Goal: Task Accomplishment & Management: Manage account settings

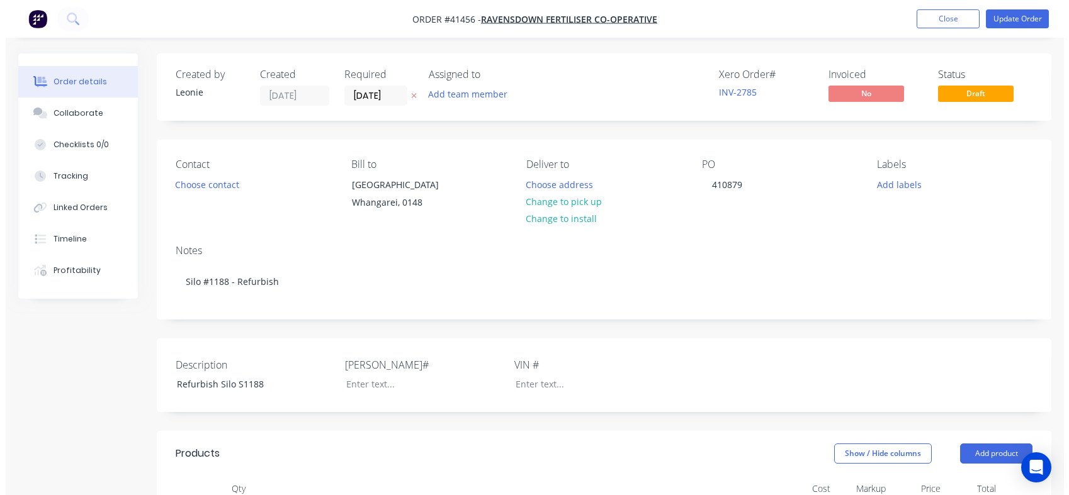
scroll to position [289, 0]
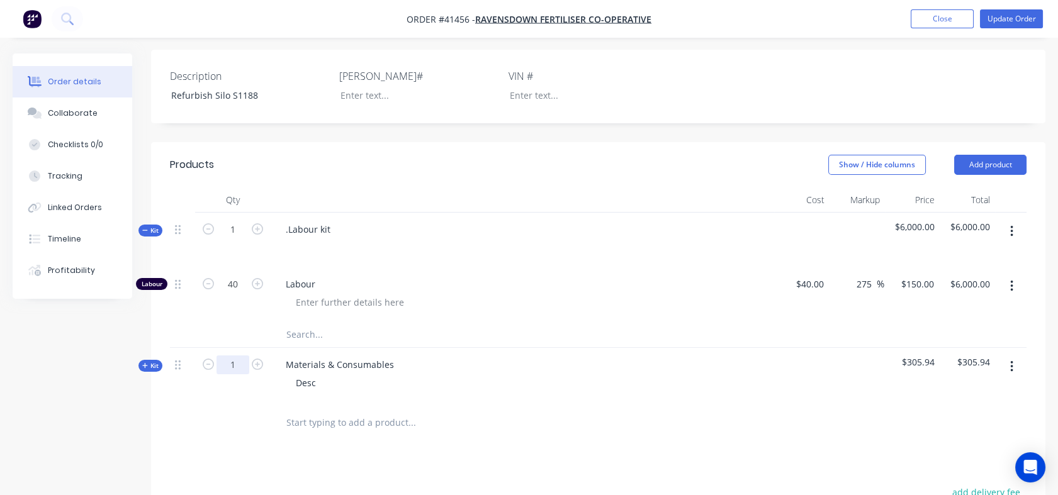
click at [239, 375] on input "1" at bounding box center [233, 365] width 33 height 19
click at [209, 419] on div at bounding box center [233, 423] width 76 height 41
click at [205, 290] on icon "button" at bounding box center [208, 283] width 11 height 11
type input "39"
type input "$5,850.00"
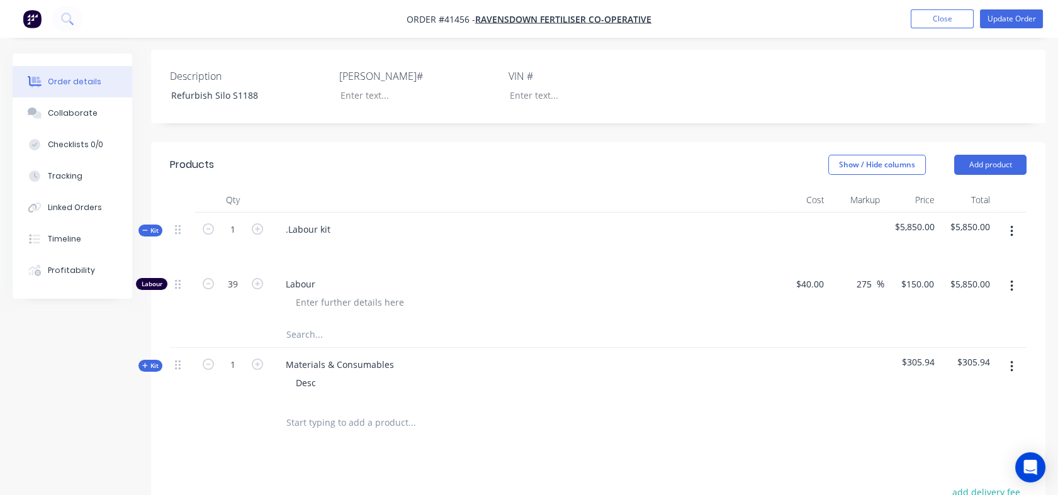
click at [205, 290] on icon "button" at bounding box center [208, 283] width 11 height 11
type input "38"
type input "$5,700.00"
click at [205, 290] on icon "button" at bounding box center [208, 283] width 11 height 11
type input "37"
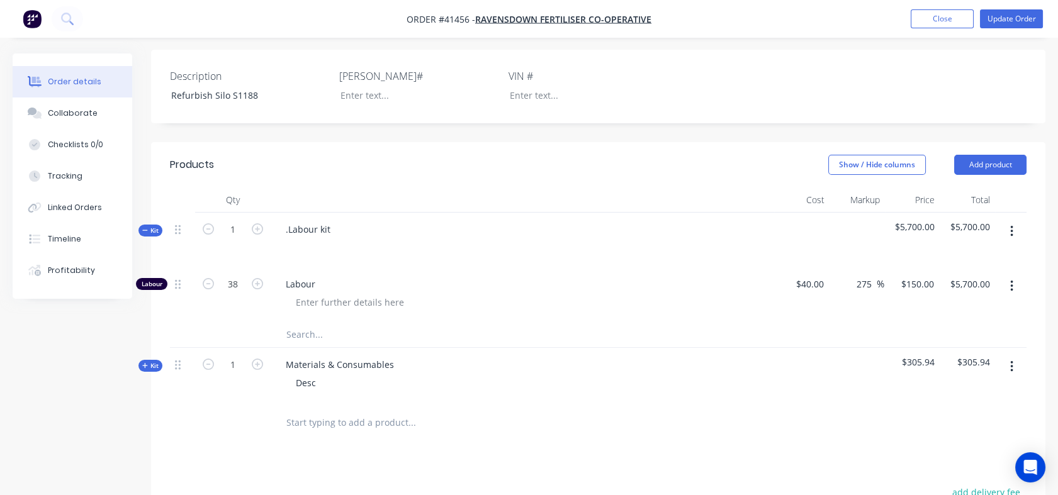
type input "$5,550.00"
click at [205, 290] on icon "button" at bounding box center [208, 283] width 11 height 11
type input "36"
type input "$5,400.00"
click at [205, 290] on icon "button" at bounding box center [208, 283] width 11 height 11
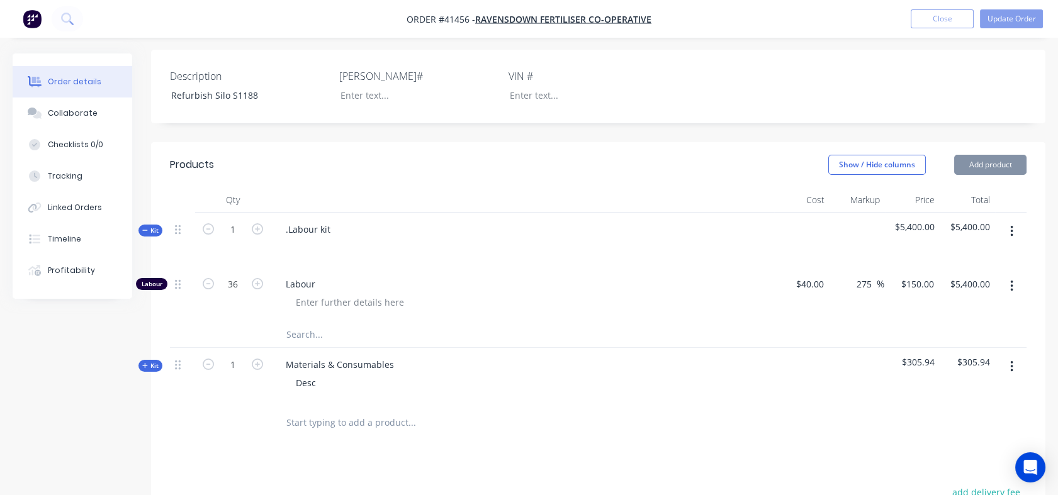
type input "35"
type input "$5,250.00"
click at [205, 290] on icon "button" at bounding box center [208, 283] width 11 height 11
type input "34"
type input "$5,100.00"
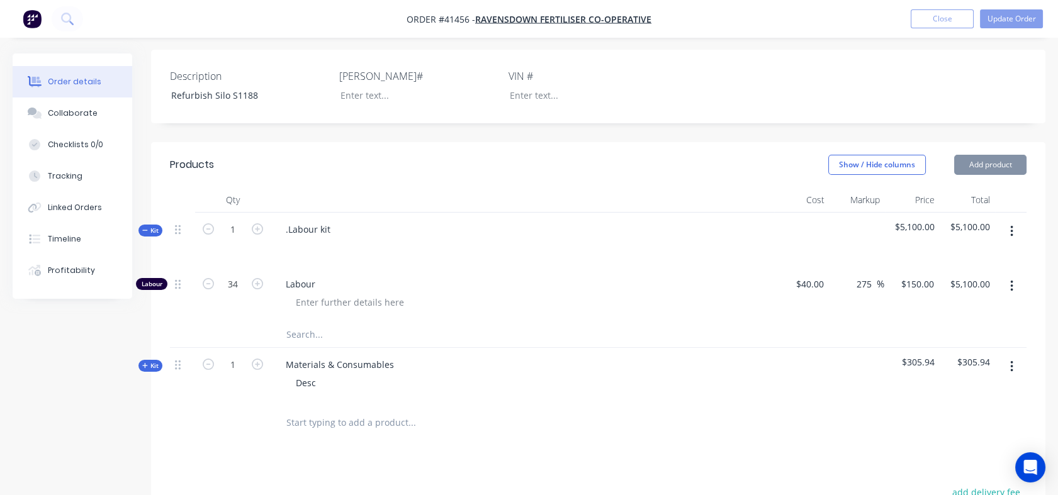
click at [205, 290] on icon "button" at bounding box center [208, 283] width 11 height 11
type input "33"
type input "$4,950.00"
click at [205, 290] on icon "button" at bounding box center [208, 283] width 11 height 11
type input "32"
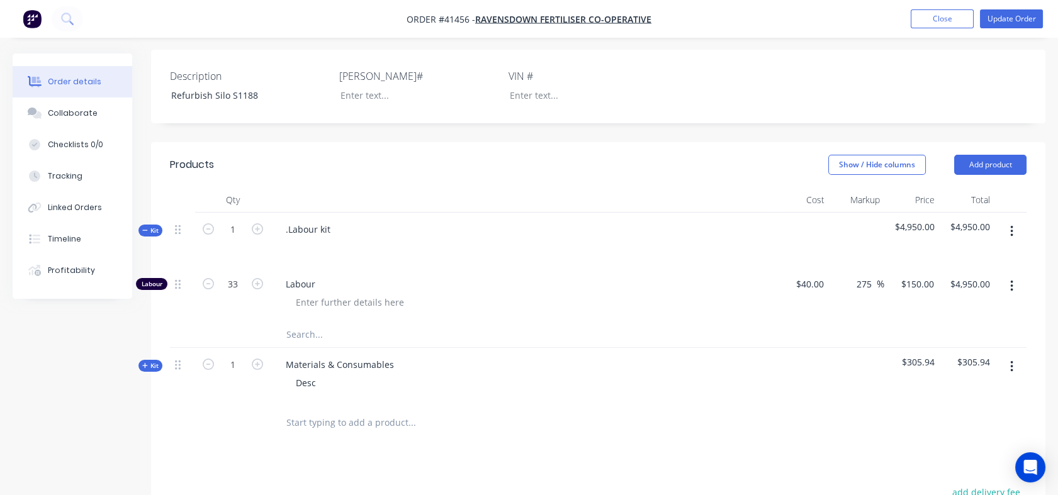
type input "$4,800.00"
click at [258, 290] on icon "button" at bounding box center [257, 283] width 11 height 11
type input "33"
type input "$4,950.00"
click at [258, 290] on icon "button" at bounding box center [257, 283] width 11 height 11
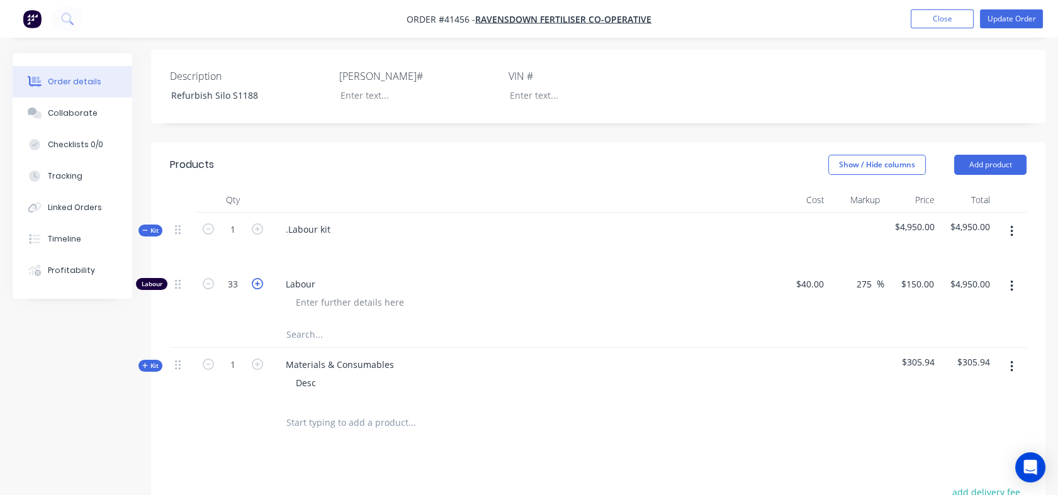
type input "34"
type input "$5,100.00"
click at [258, 290] on icon "button" at bounding box center [257, 283] width 11 height 11
type input "35"
type input "$5,250.00"
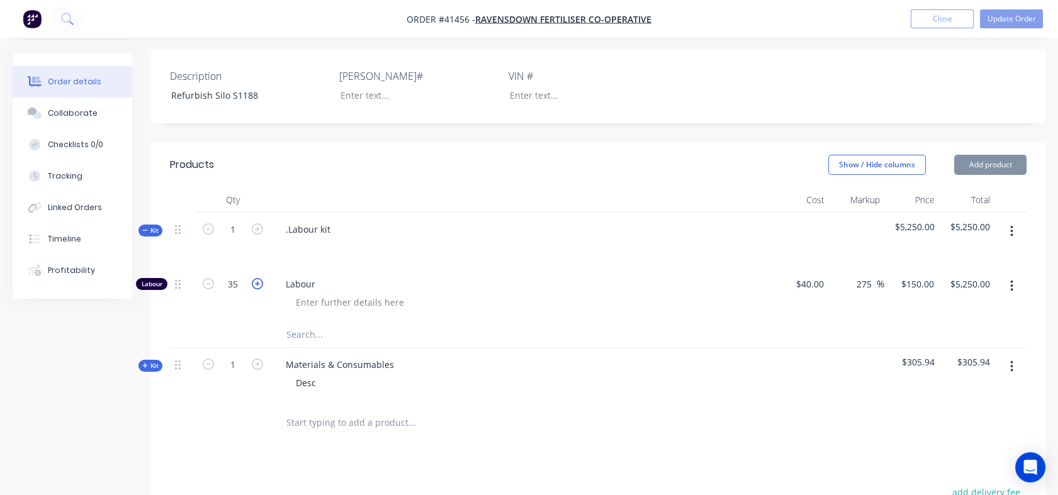
click at [258, 290] on icon "button" at bounding box center [257, 283] width 11 height 11
type input "36"
type input "$5,400.00"
click at [258, 290] on icon "button" at bounding box center [257, 283] width 11 height 11
type input "37"
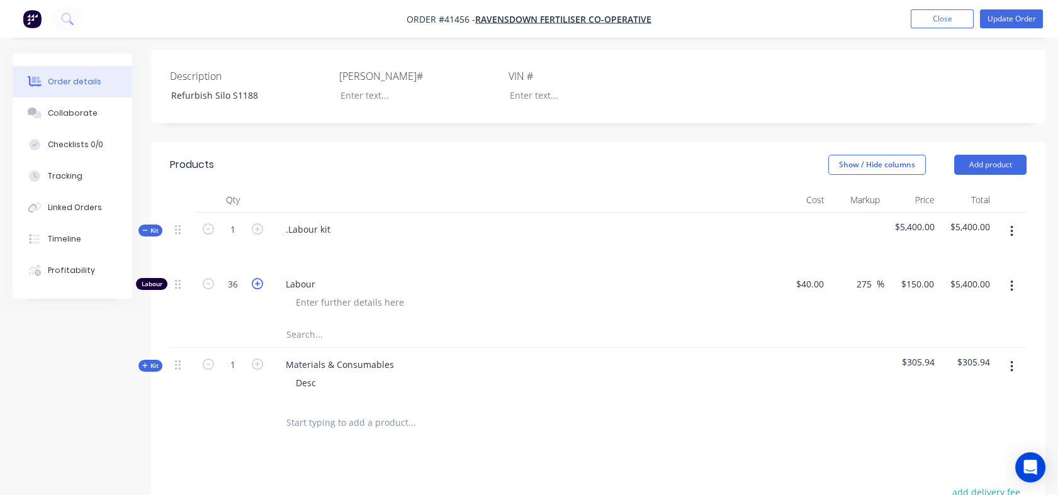
type input "$5,550.00"
click at [258, 290] on icon "button" at bounding box center [257, 283] width 11 height 11
type input "38"
type input "$5,700.00"
click at [258, 290] on icon "button" at bounding box center [257, 283] width 11 height 11
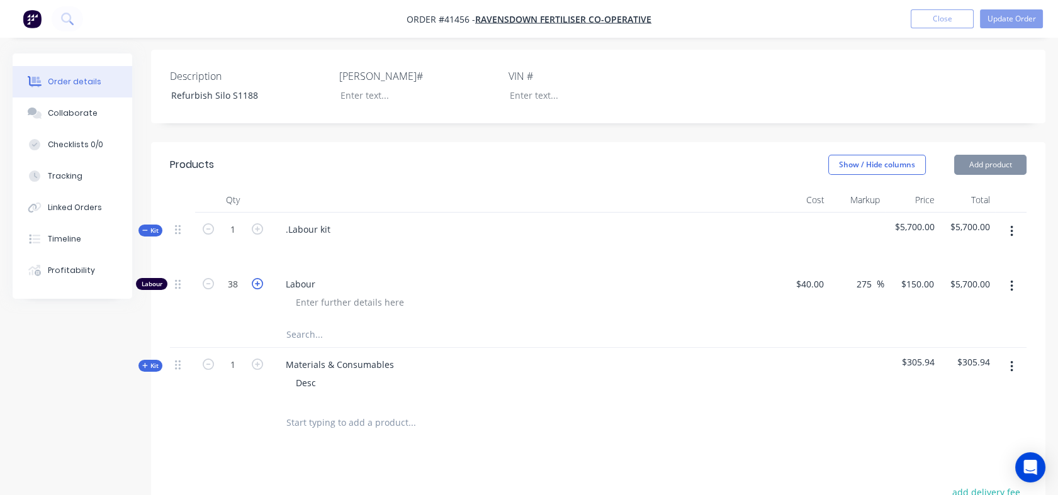
type input "39"
type input "$5,850.00"
click at [258, 290] on icon "button" at bounding box center [257, 283] width 11 height 11
type input "40"
type input "$6,000.00"
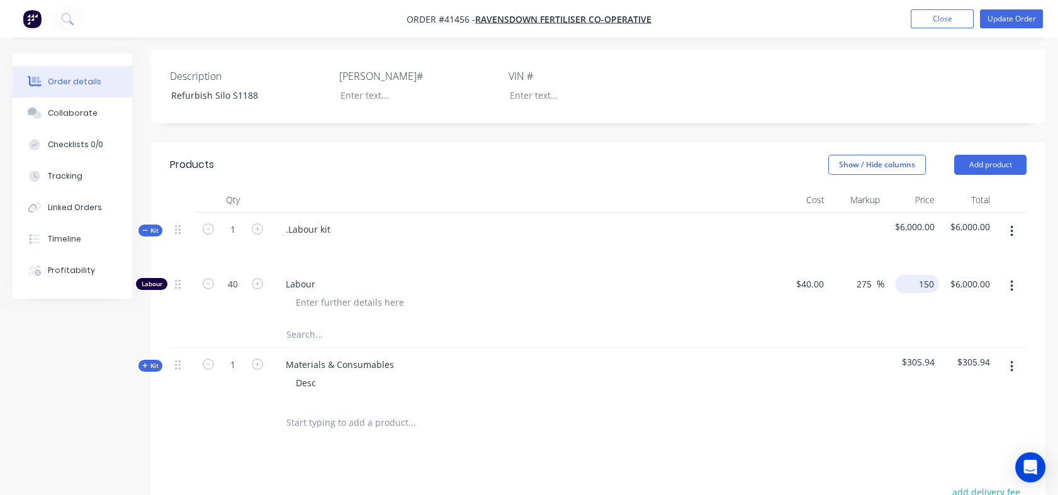
click at [916, 293] on div "150 $150.00" at bounding box center [917, 284] width 44 height 18
type input "129"
type input "222.5"
type input "$129.00"
type input "$5,160.00"
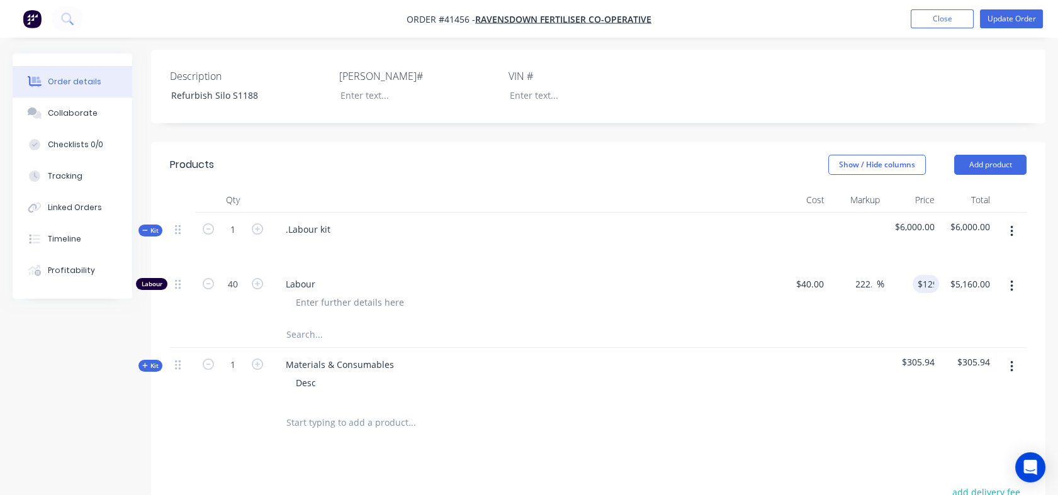
click at [901, 309] on div "$129.00 129" at bounding box center [911, 295] width 55 height 55
click at [69, 14] on icon at bounding box center [66, 18] width 10 height 10
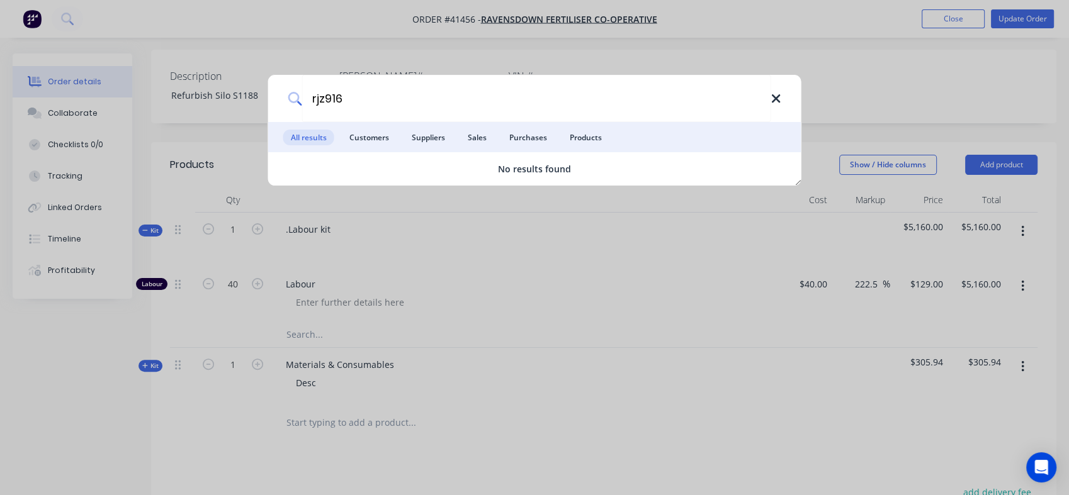
type input "rjz916"
click at [775, 99] on icon at bounding box center [776, 98] width 8 height 8
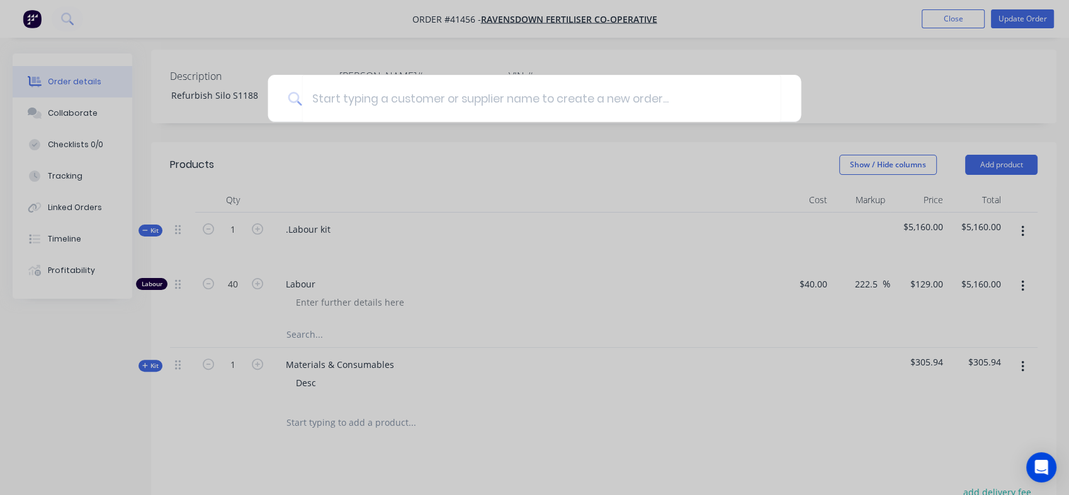
click at [957, 18] on div at bounding box center [534, 247] width 1069 height 495
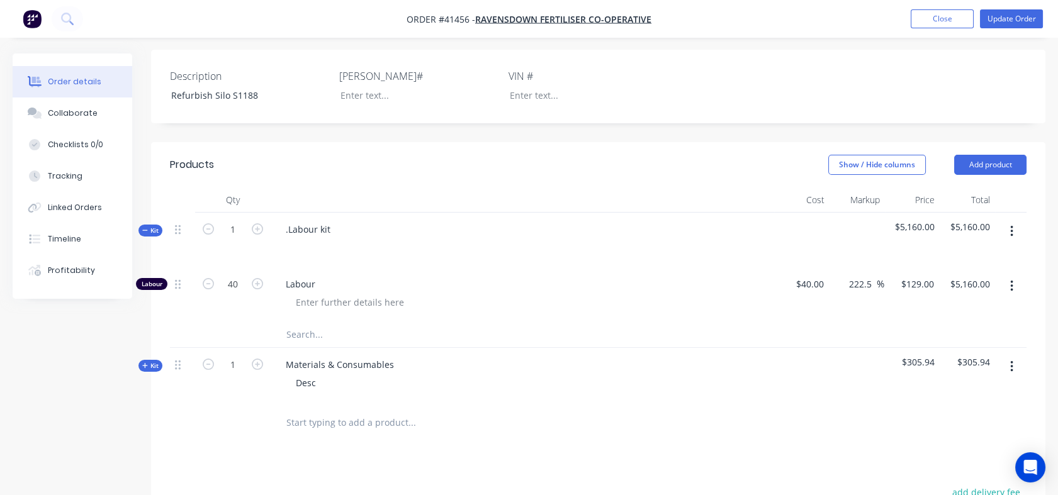
click at [957, 18] on button "Close" at bounding box center [942, 18] width 63 height 19
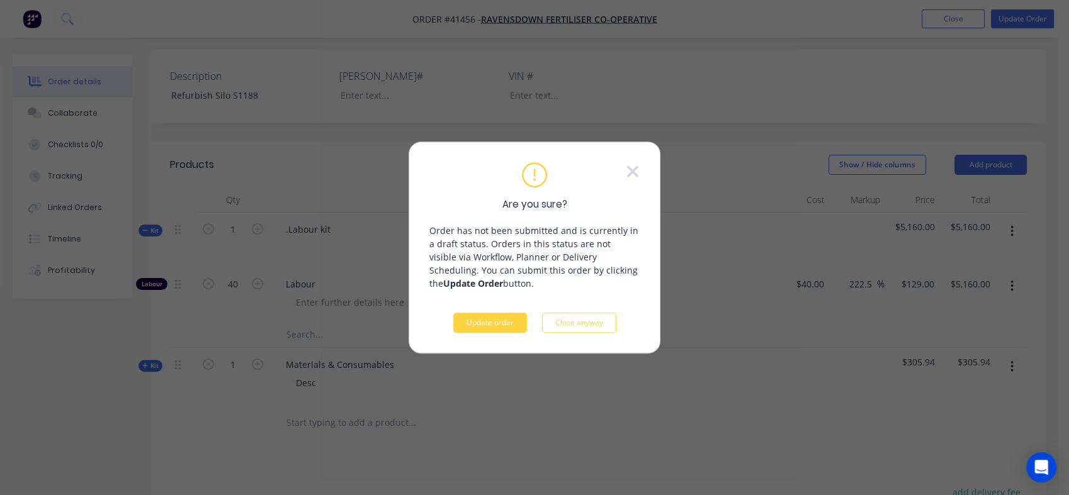
click at [1016, 19] on div "Are you sure? Order has not been submitted and is currently in a draft status. …" at bounding box center [534, 247] width 1069 height 495
click at [456, 337] on div "Are you sure? Order has not been submitted and is currently in a draft status. …" at bounding box center [535, 248] width 252 height 213
click at [477, 326] on button "Update order" at bounding box center [490, 323] width 74 height 20
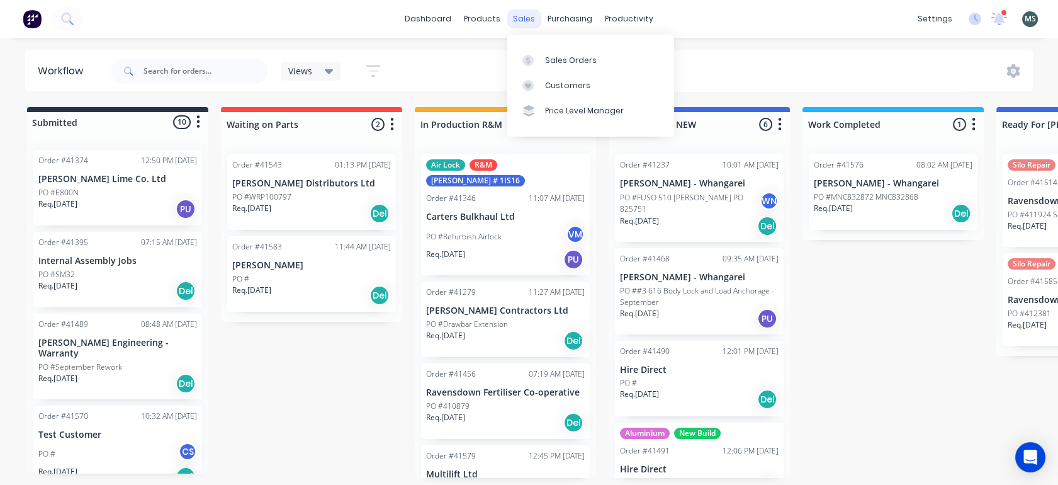
click at [526, 13] on div "sales" at bounding box center [524, 18] width 35 height 19
click at [559, 61] on div "Sales Orders" at bounding box center [571, 60] width 52 height 11
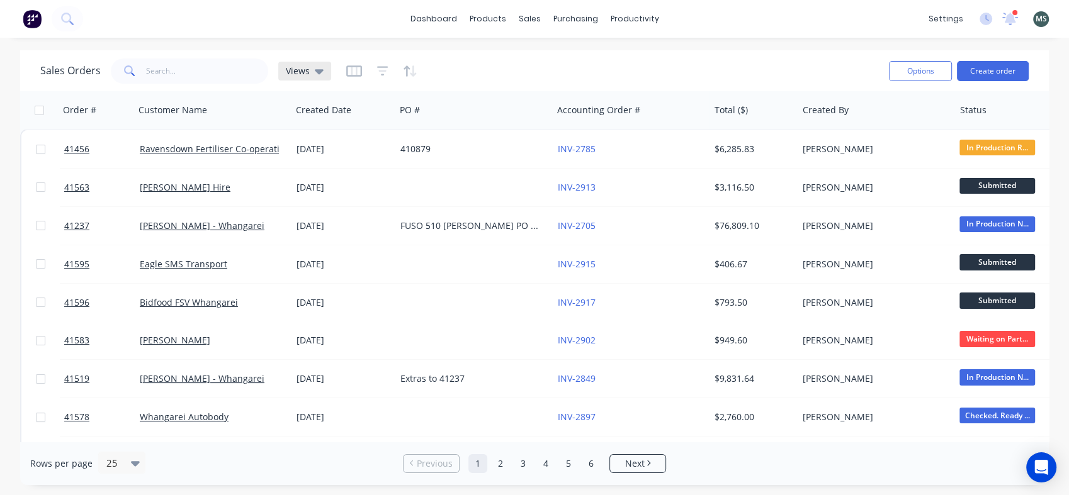
click at [316, 70] on icon at bounding box center [319, 71] width 9 height 5
click at [351, 71] on icon "button" at bounding box center [354, 71] width 16 height 13
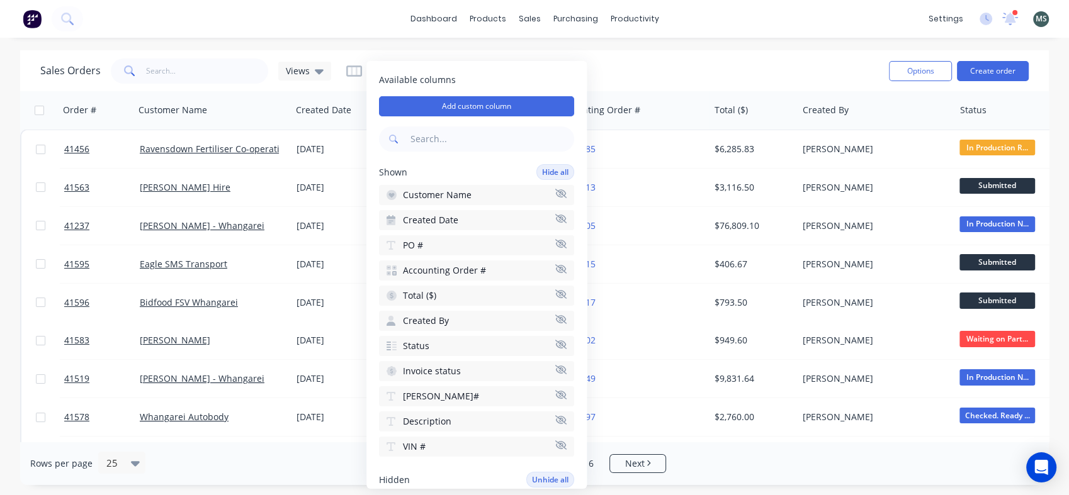
click at [443, 43] on div "dashboard products sales purchasing productivity dashboard products Product Cat…" at bounding box center [534, 247] width 1069 height 495
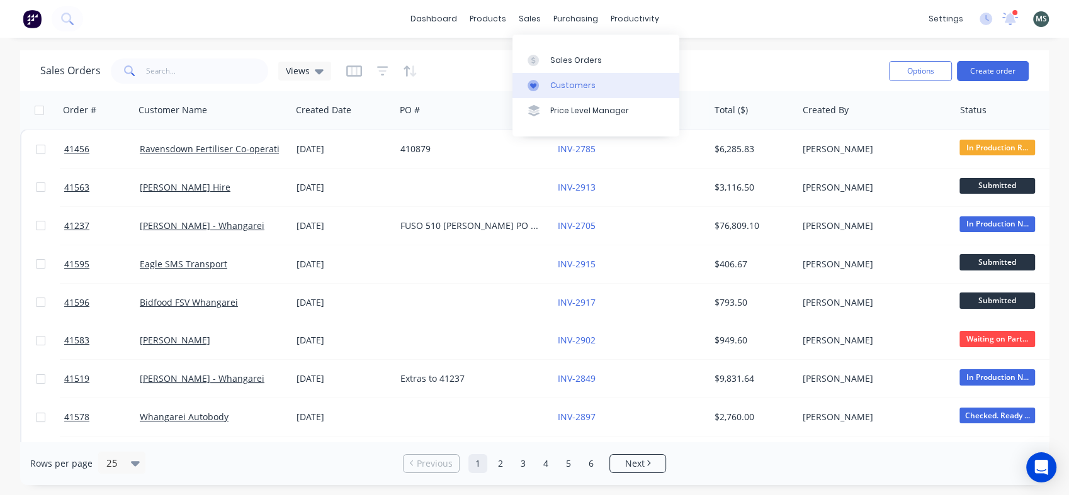
click at [562, 87] on div "Customers" at bounding box center [572, 85] width 45 height 11
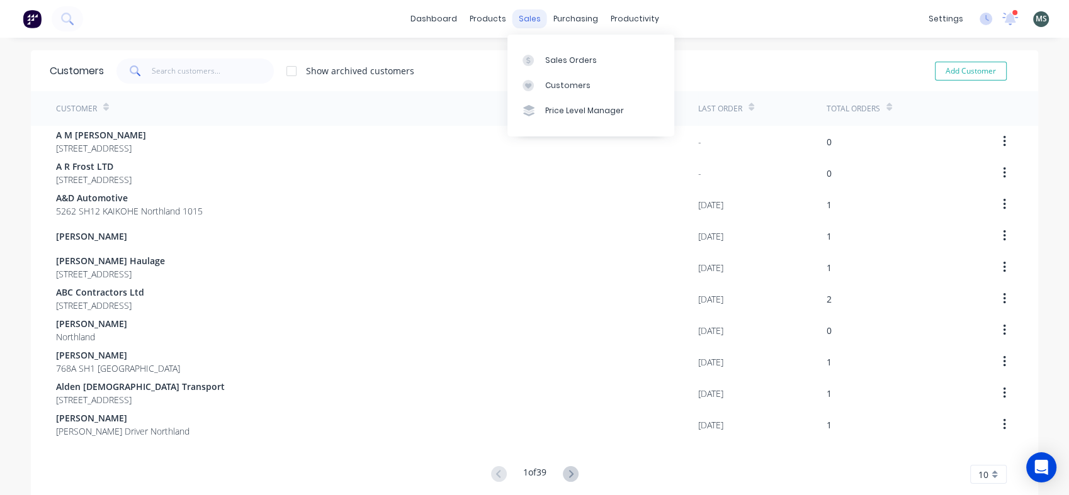
click at [531, 18] on div "sales" at bounding box center [529, 18] width 35 height 19
click at [561, 64] on div "Sales Orders" at bounding box center [571, 60] width 52 height 11
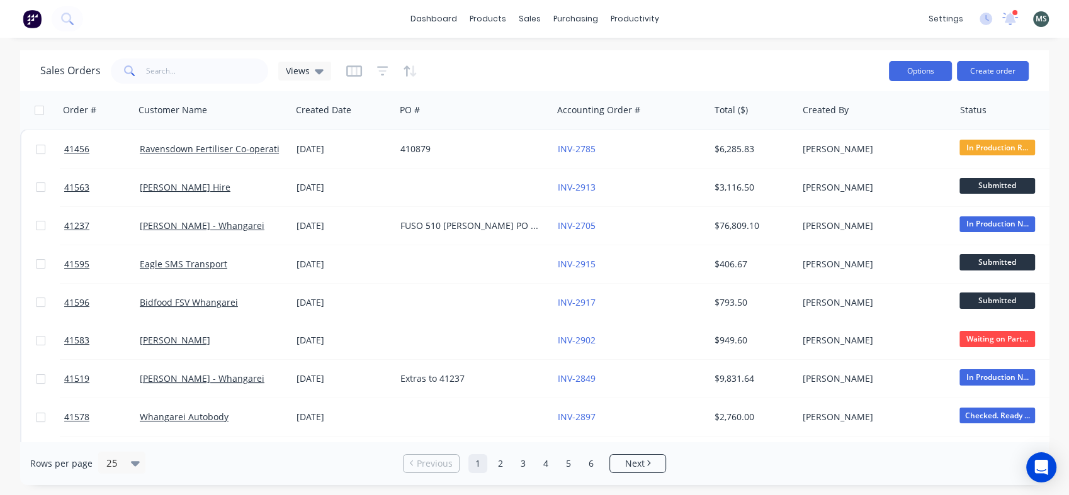
click at [913, 74] on button "Options" at bounding box center [920, 71] width 63 height 20
click at [408, 70] on icon "button" at bounding box center [410, 71] width 14 height 13
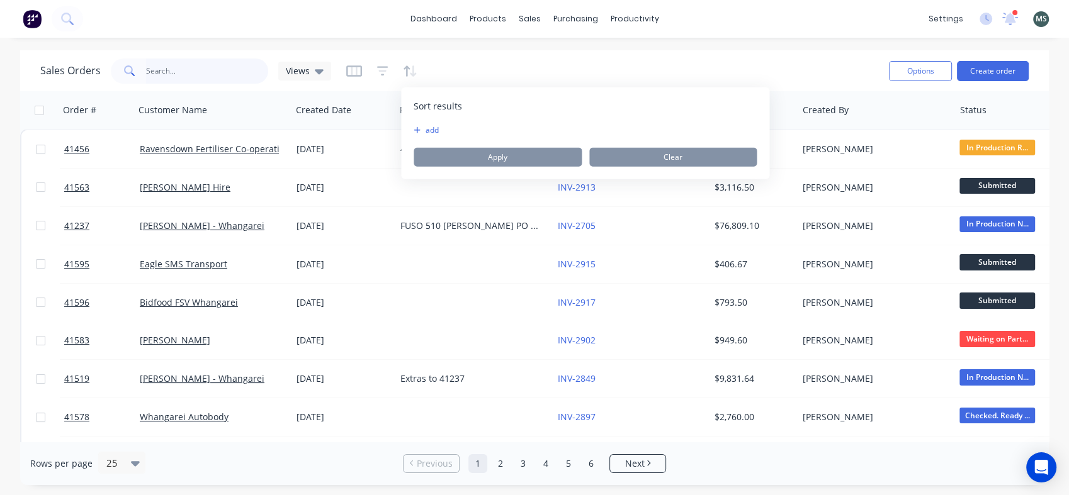
click at [147, 65] on input "text" at bounding box center [207, 71] width 123 height 25
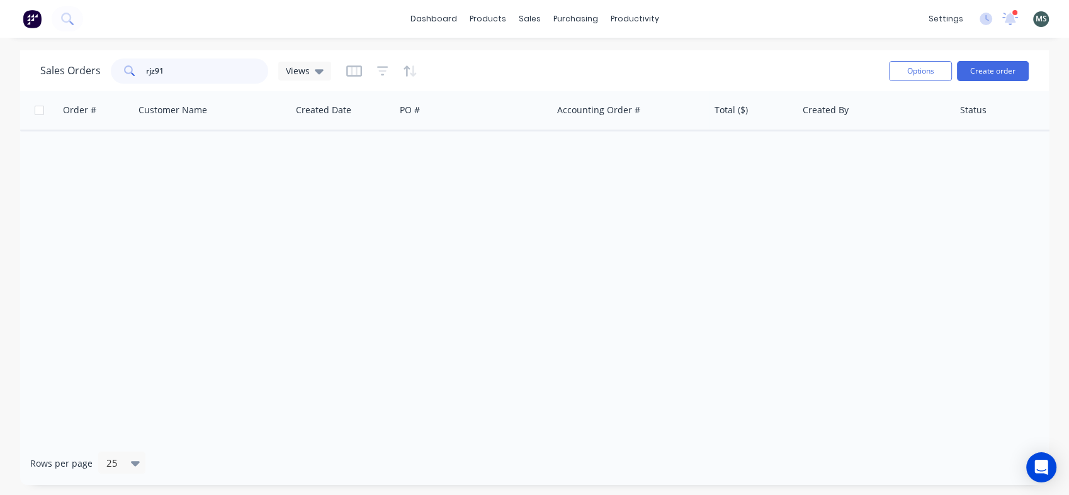
type input "rjz916"
drag, startPoint x: 178, startPoint y: 73, endPoint x: 134, endPoint y: 81, distance: 44.7
click at [134, 81] on div "rjz916" at bounding box center [189, 71] width 157 height 25
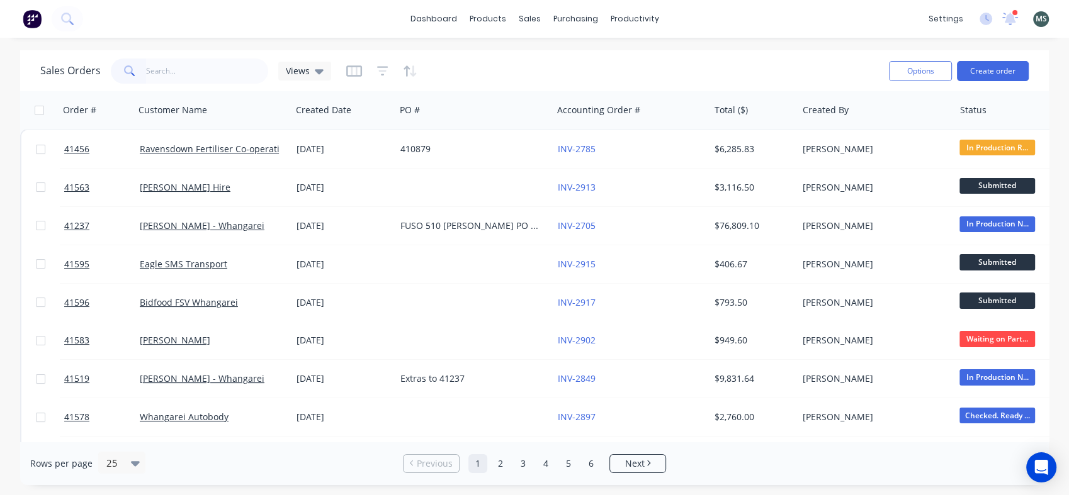
drag, startPoint x: 1035, startPoint y: 103, endPoint x: 1015, endPoint y: 39, distance: 67.3
click at [1015, 39] on div "dashboard products sales purchasing productivity dashboard products Product Cat…" at bounding box center [534, 247] width 1069 height 495
click at [605, 64] on div "Purchase Orders" at bounding box center [616, 60] width 67 height 11
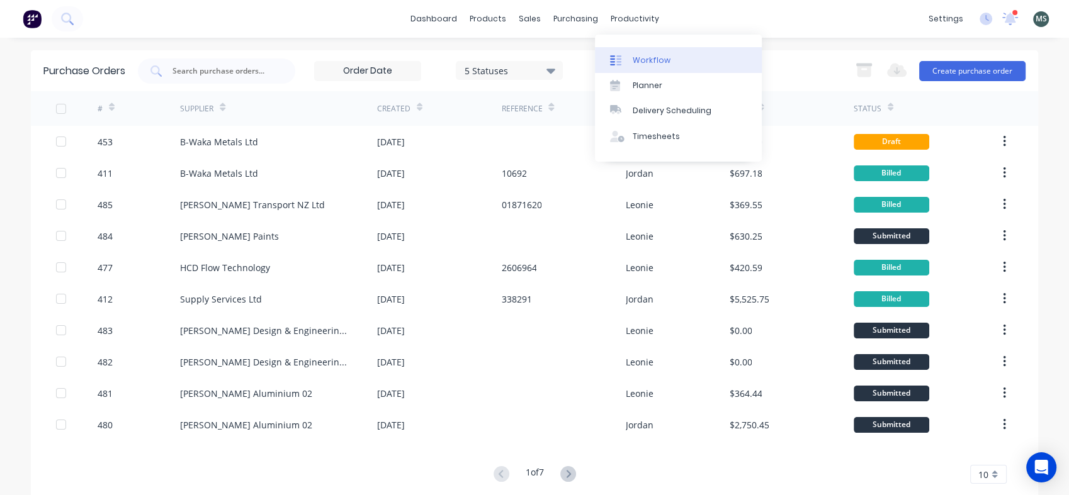
click at [647, 61] on div "Workflow" at bounding box center [652, 60] width 38 height 11
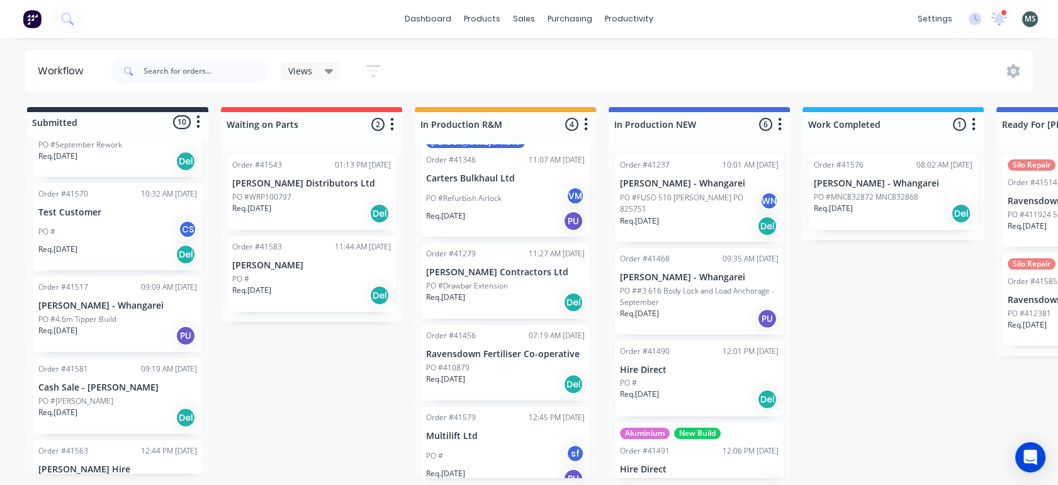
scroll to position [226, 0]
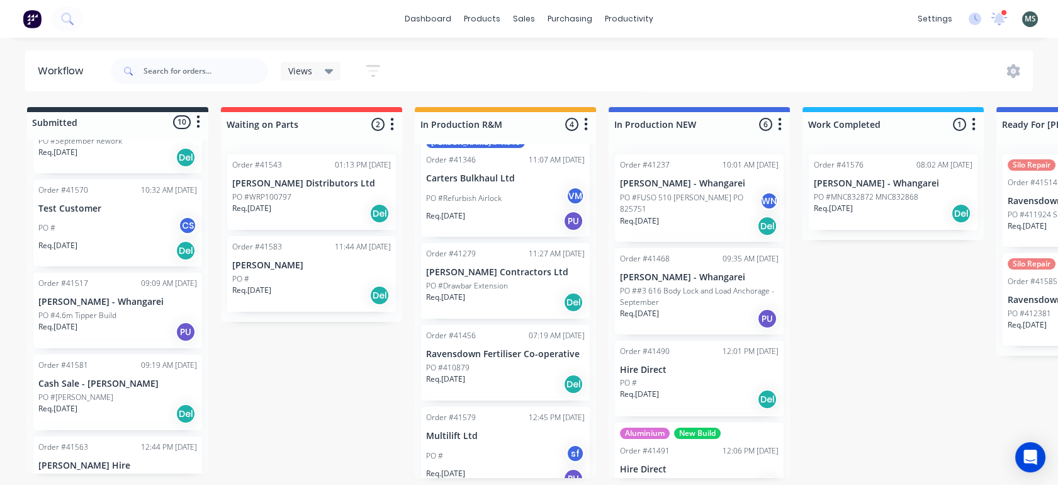
click at [80, 378] on p "Cash Sale - [PERSON_NAME]" at bounding box center [117, 383] width 159 height 11
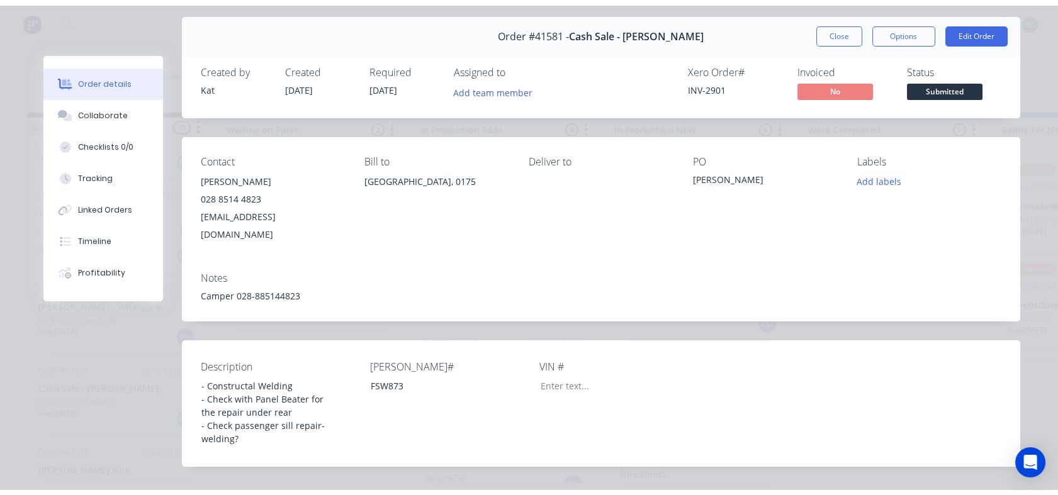
scroll to position [0, 0]
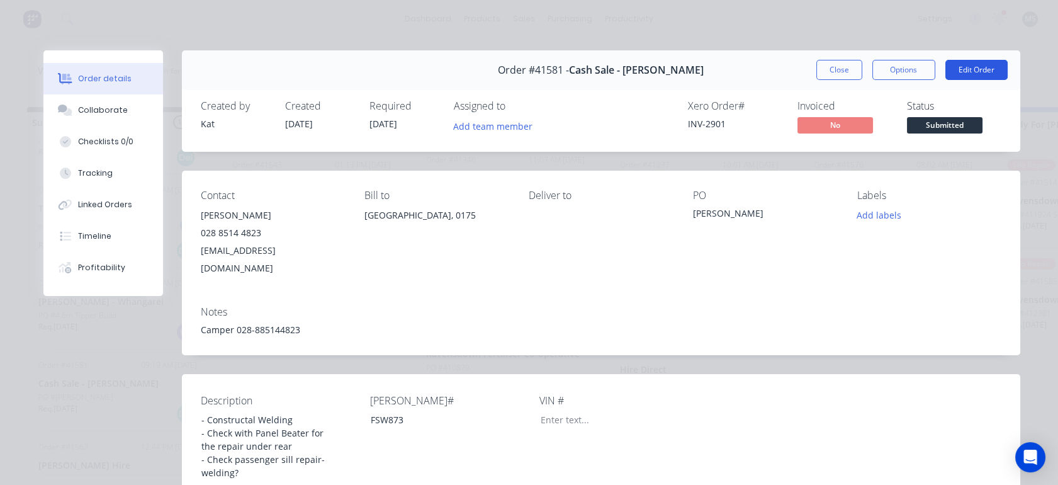
click at [962, 72] on button "Edit Order" at bounding box center [976, 70] width 62 height 20
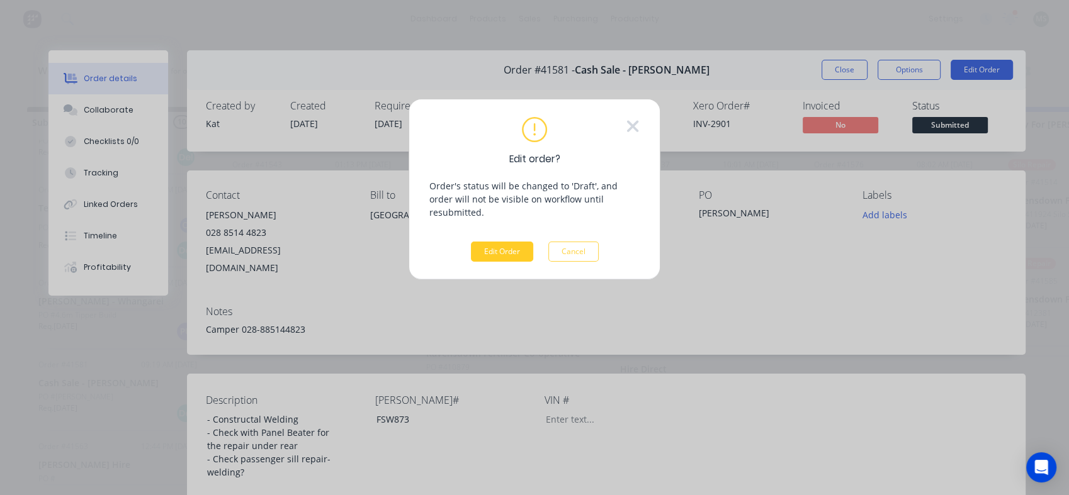
click at [519, 242] on button "Edit Order" at bounding box center [502, 252] width 62 height 20
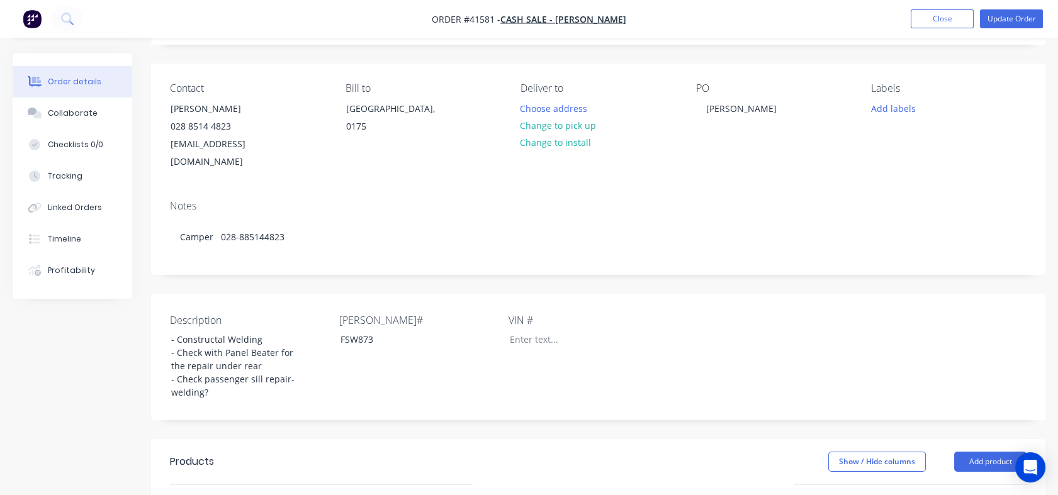
scroll to position [76, 0]
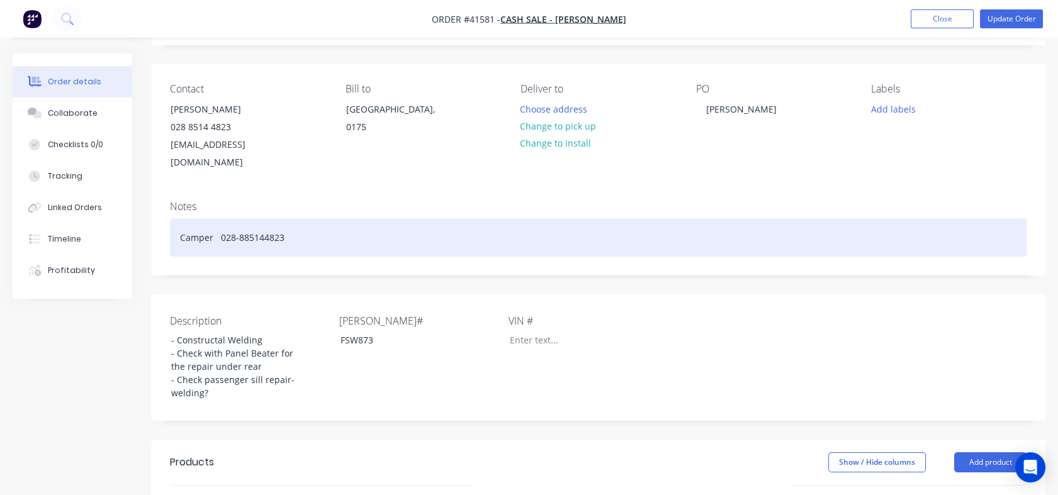
click at [242, 218] on div "Camper 028-885144823" at bounding box center [598, 237] width 857 height 38
click at [286, 218] on div "Camper 028-85144823" at bounding box center [598, 237] width 857 height 38
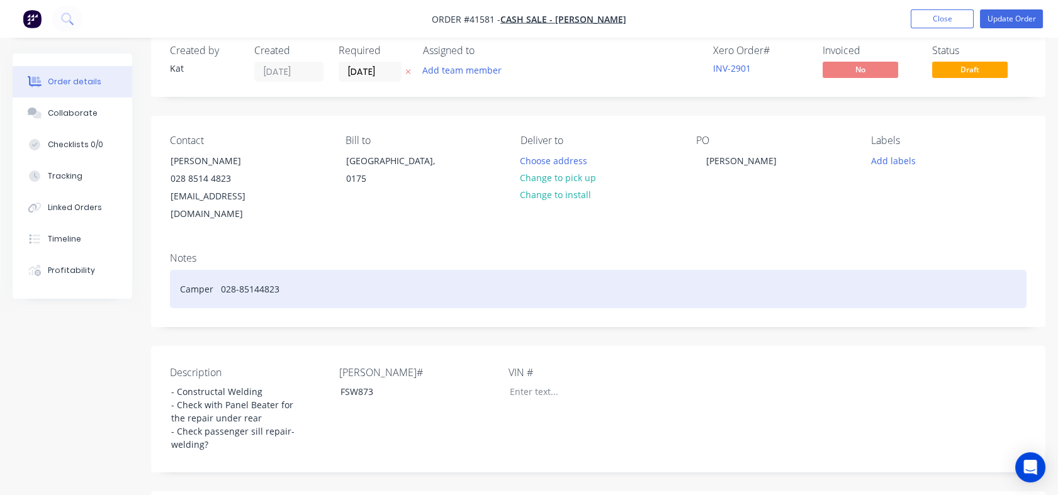
scroll to position [20, 0]
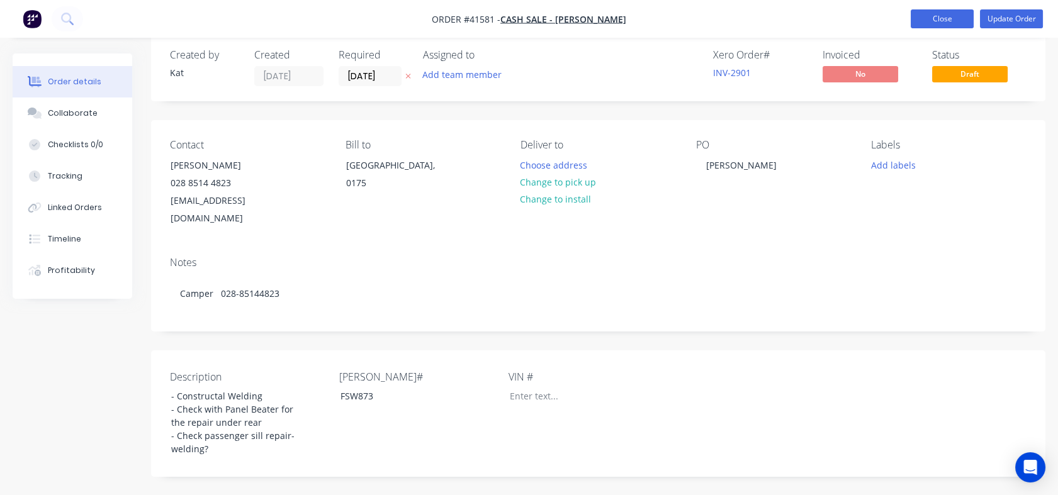
click at [945, 19] on button "Close" at bounding box center [942, 18] width 63 height 19
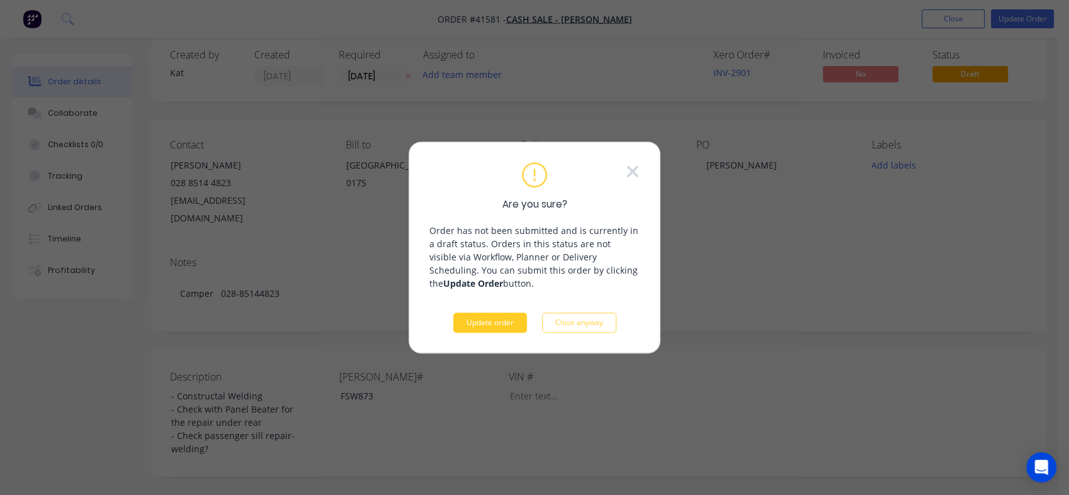
click at [503, 325] on button "Update order" at bounding box center [490, 323] width 74 height 20
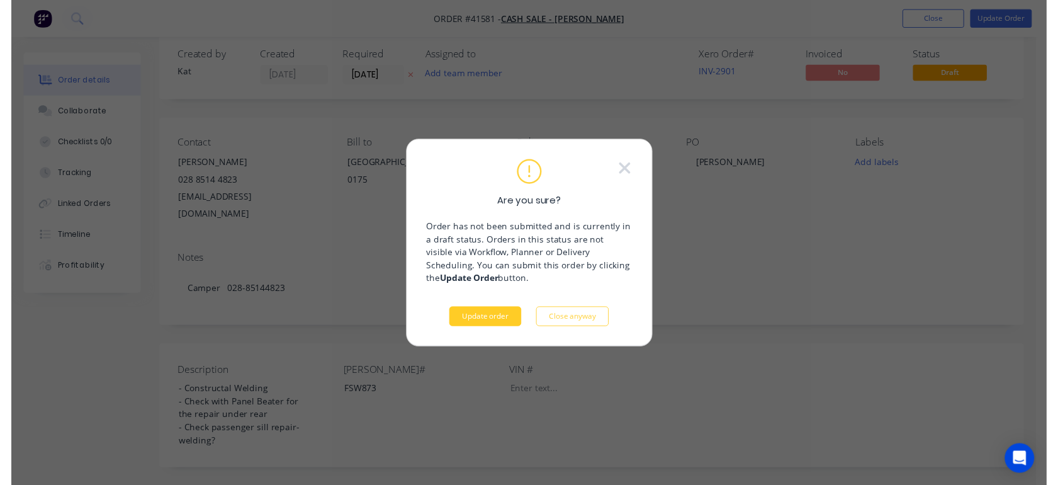
scroll to position [0, 0]
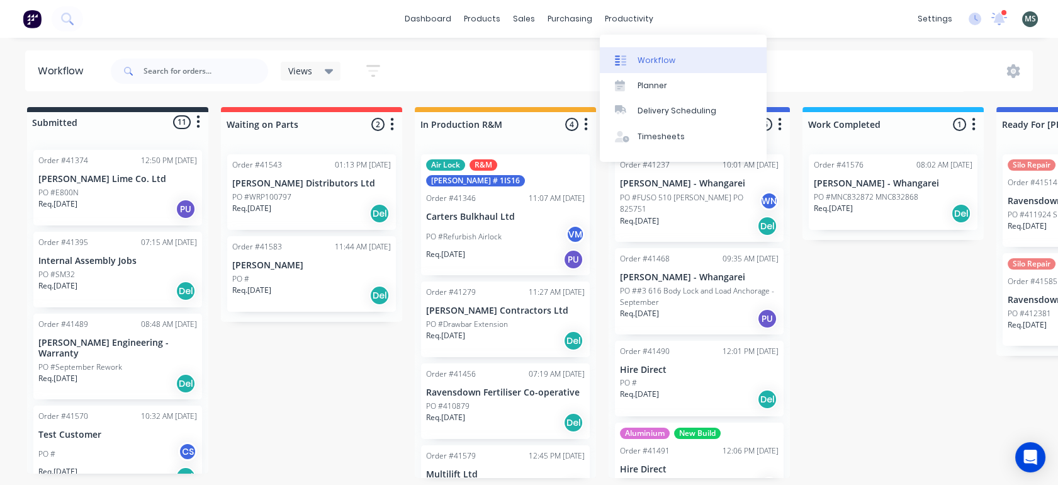
click at [655, 62] on div "Workflow" at bounding box center [657, 60] width 38 height 11
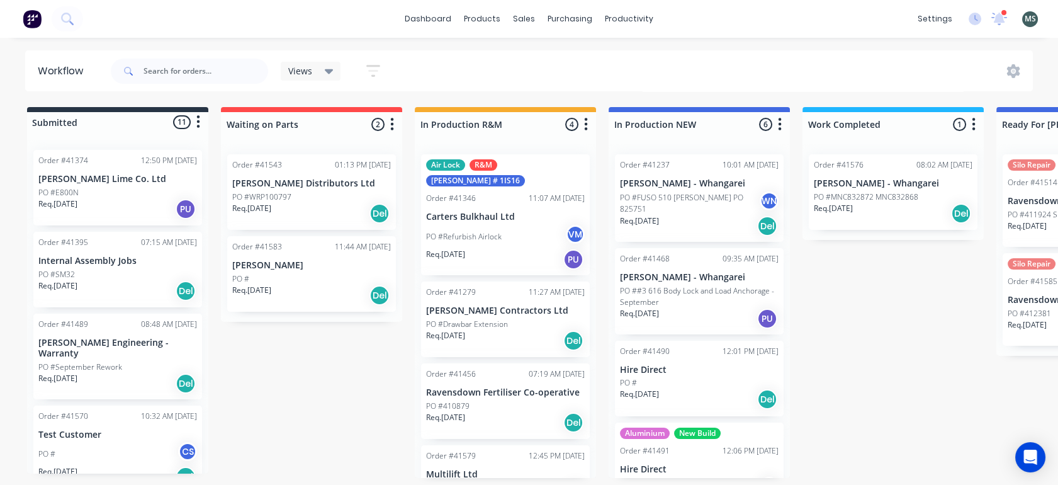
click at [667, 289] on p "PO ##3 616 Body Lock and Load Anchorage - September" at bounding box center [699, 296] width 159 height 23
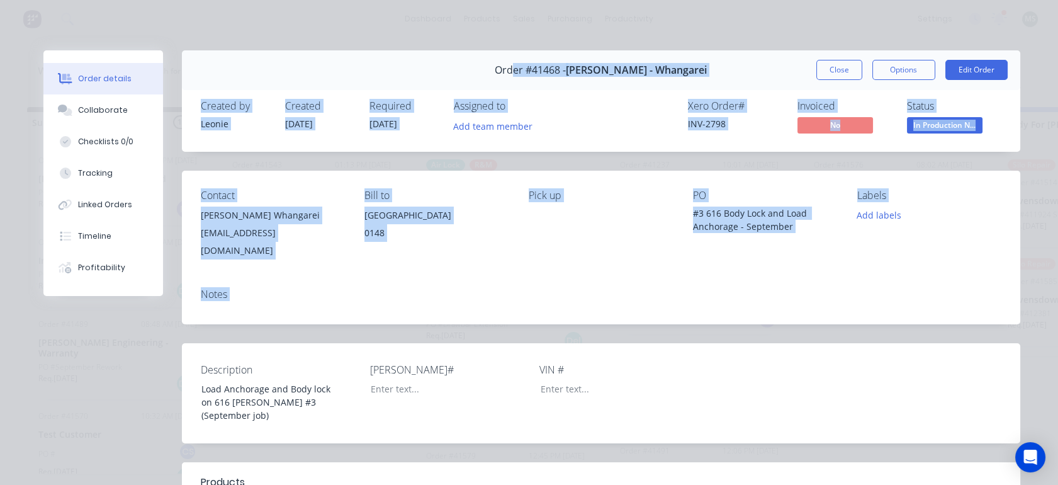
drag, startPoint x: 110, startPoint y: 355, endPoint x: 509, endPoint y: 12, distance: 525.8
click at [509, 12] on div "Order details Collaborate Checklists 0/0 Tracking Linked Orders Timeline Profit…" at bounding box center [529, 242] width 1058 height 485
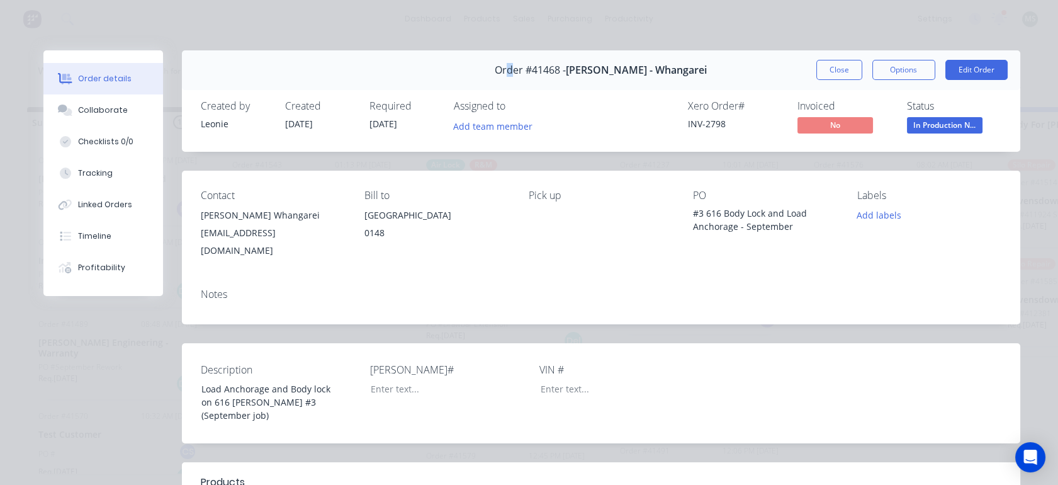
click at [509, 12] on div "Order details Collaborate Checklists 0/0 Tracking Linked Orders Timeline Profit…" at bounding box center [529, 242] width 1058 height 485
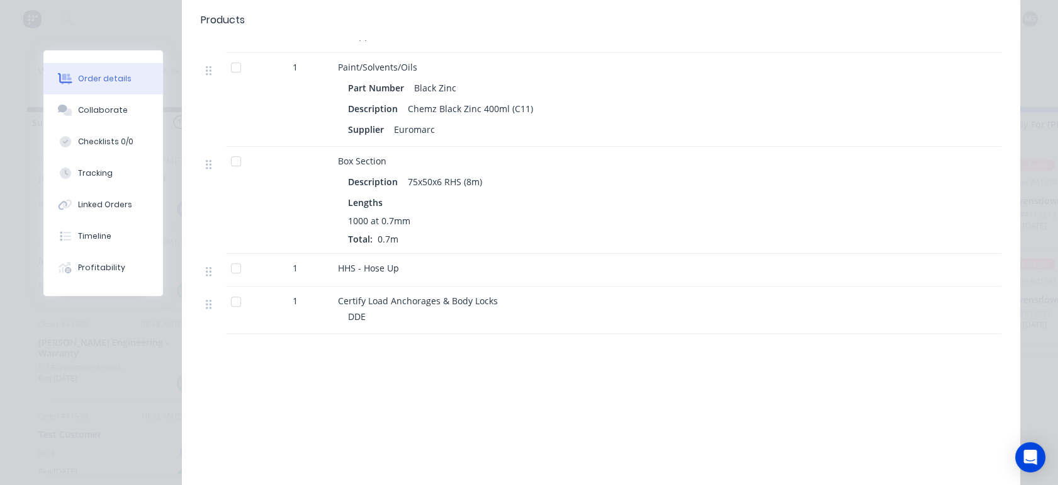
scroll to position [2367, 0]
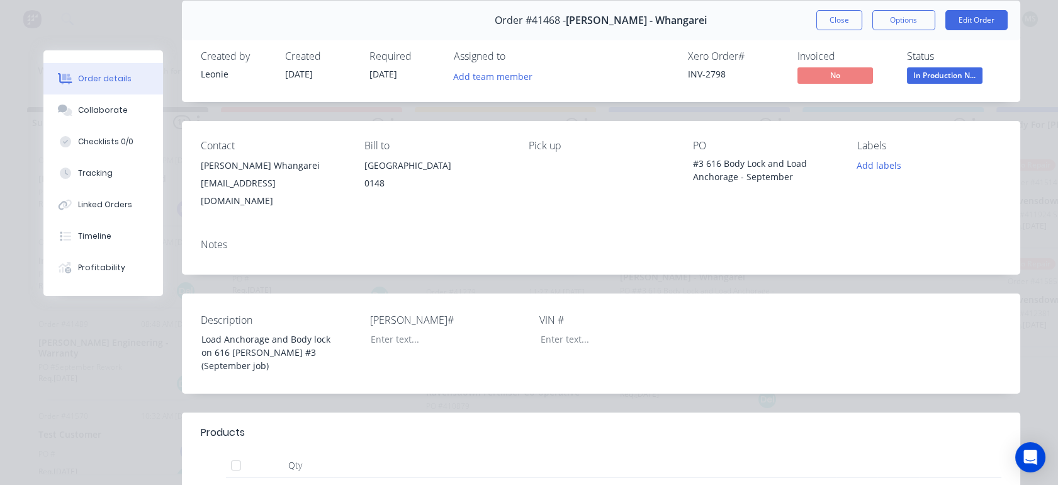
scroll to position [0, 0]
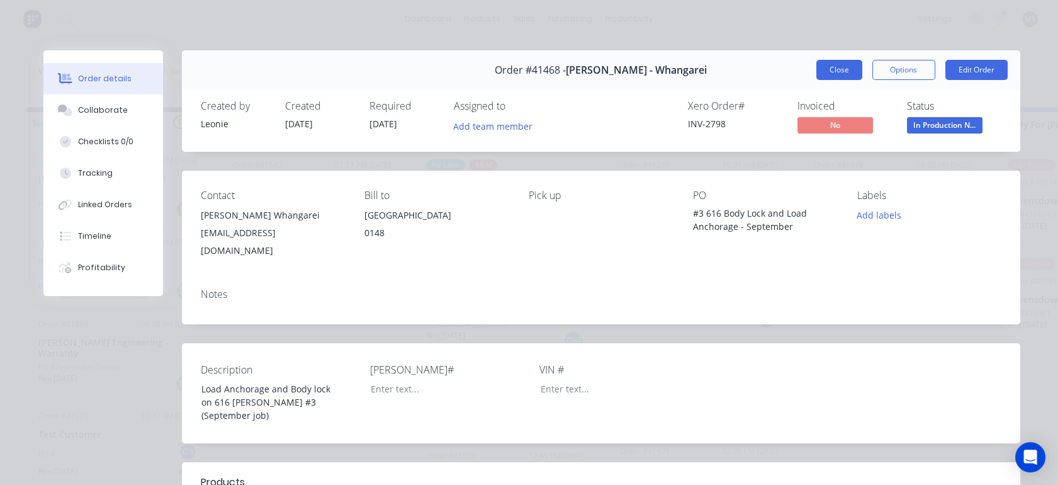
click at [825, 71] on button "Close" at bounding box center [839, 70] width 46 height 20
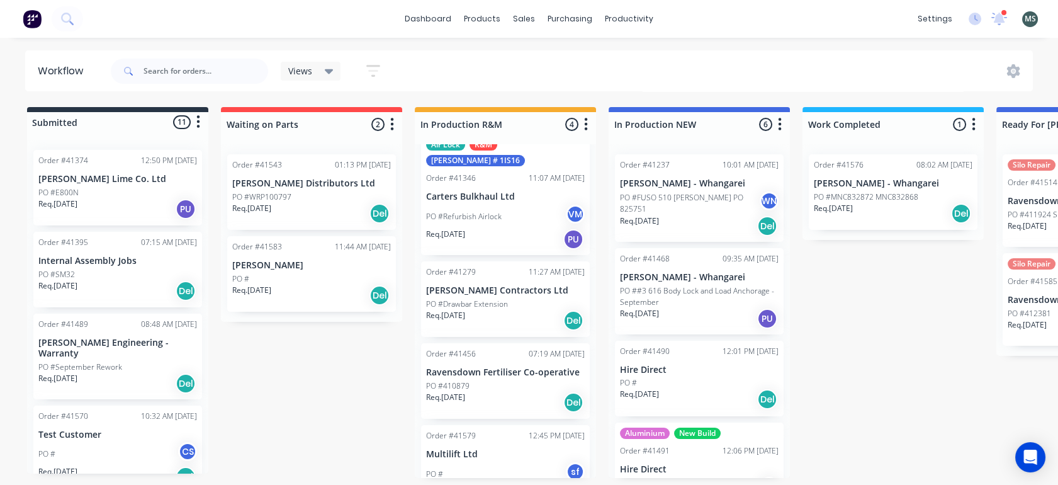
scroll to position [38, 0]
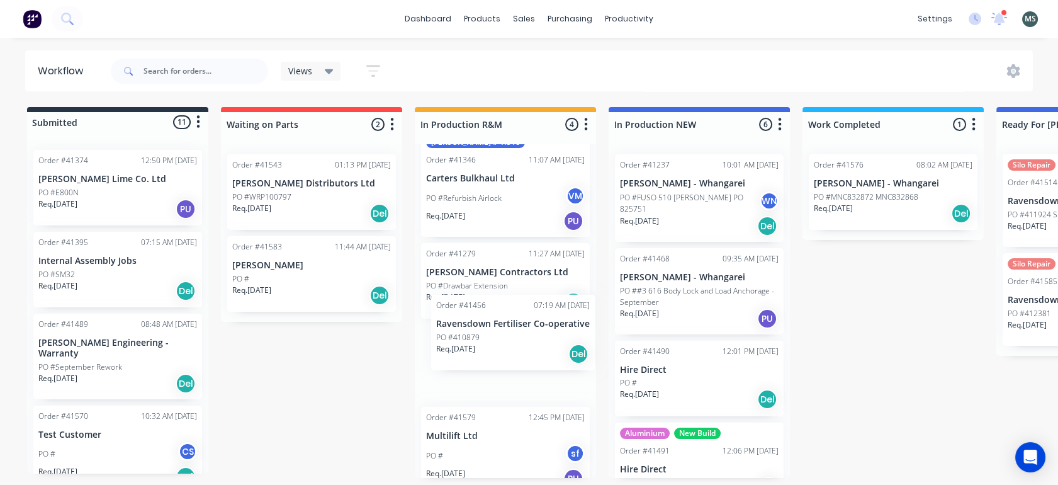
drag, startPoint x: 463, startPoint y: 354, endPoint x: 479, endPoint y: 337, distance: 23.2
click at [479, 337] on div "Air Lock R&M [PERSON_NAME] # 1IS16 Order #41346 11:07 AM [DATE] Carters Bulkhau…" at bounding box center [505, 311] width 181 height 334
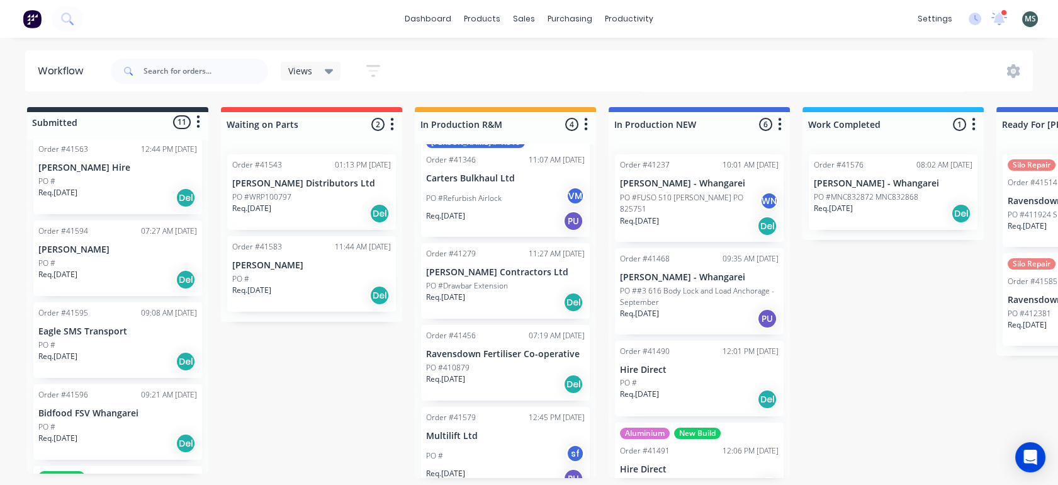
scroll to position [536, 0]
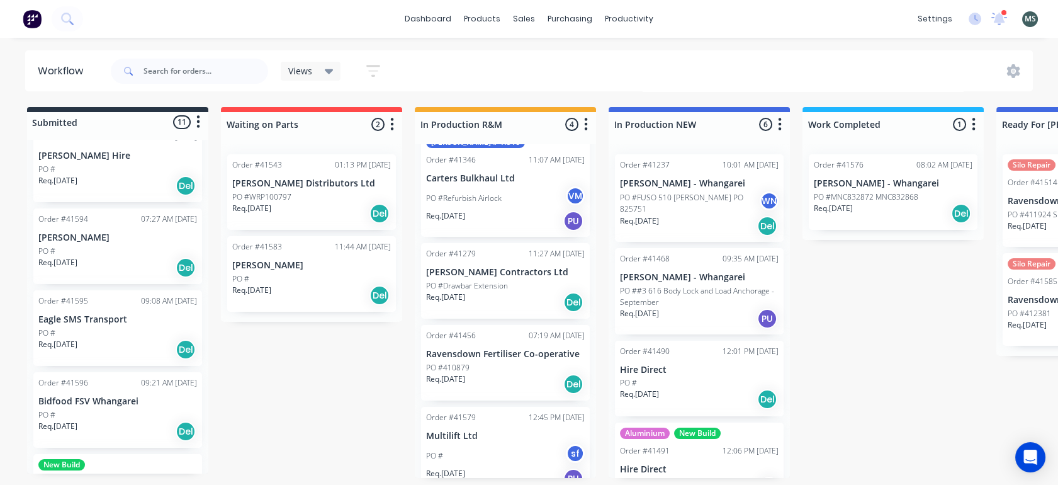
click at [79, 232] on p "[PERSON_NAME]" at bounding box center [117, 237] width 159 height 11
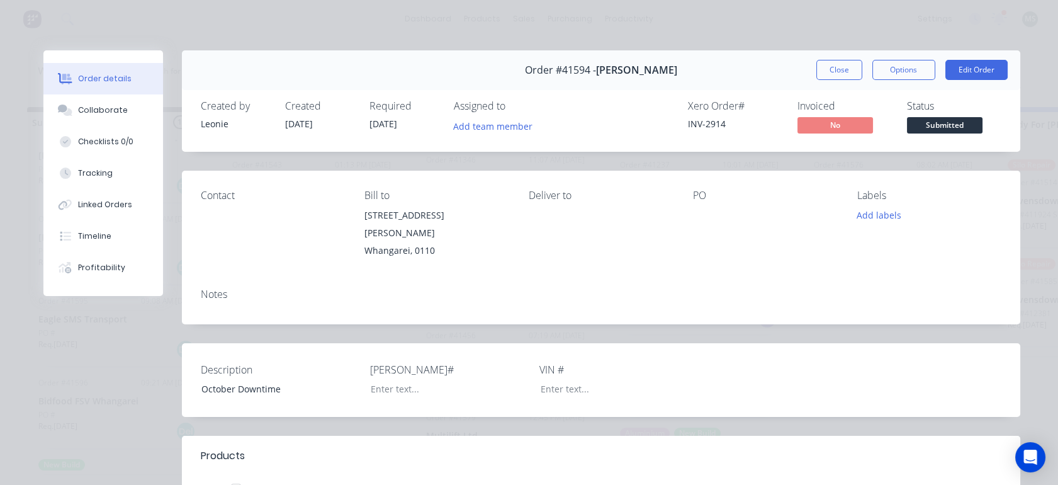
click at [374, 125] on span "[DATE]" at bounding box center [383, 124] width 28 height 12
click at [972, 74] on button "Edit Order" at bounding box center [976, 70] width 62 height 20
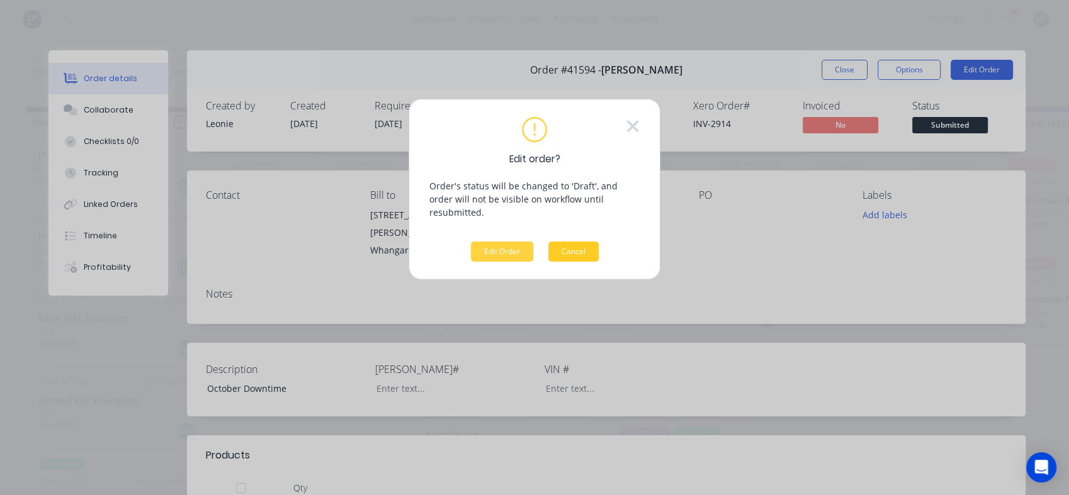
click at [575, 242] on button "Cancel" at bounding box center [573, 252] width 50 height 20
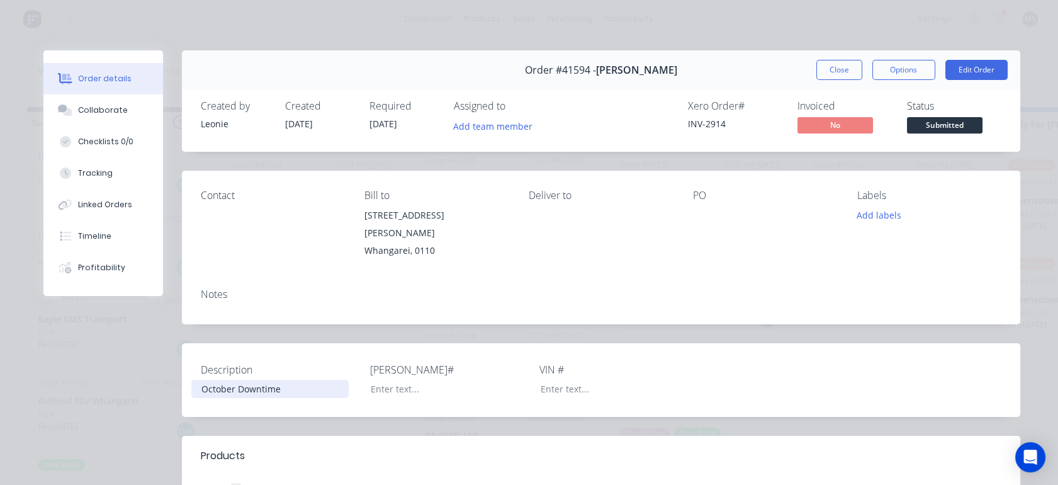
click at [289, 380] on div "October Downtime" at bounding box center [269, 389] width 157 height 18
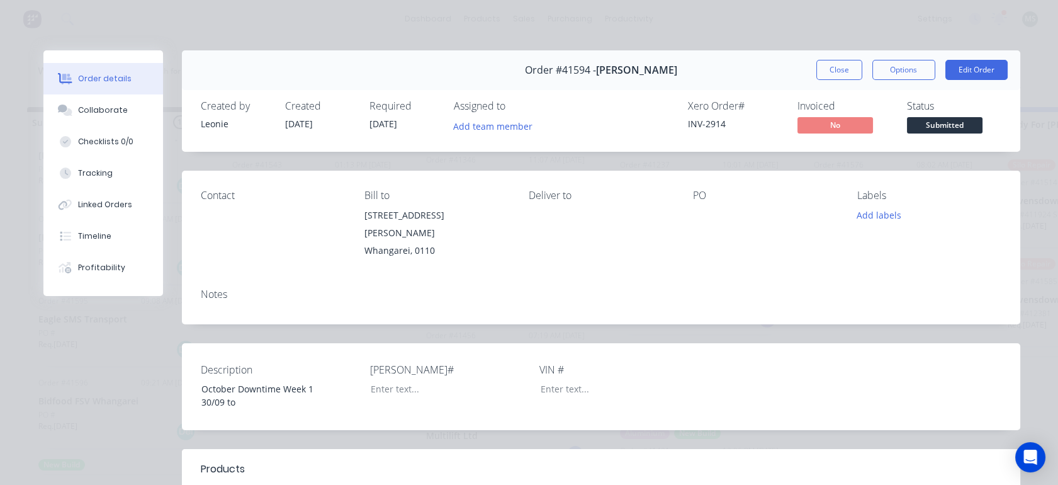
click at [694, 208] on div at bounding box center [765, 215] width 144 height 18
click at [963, 66] on button "Edit Order" at bounding box center [976, 70] width 62 height 20
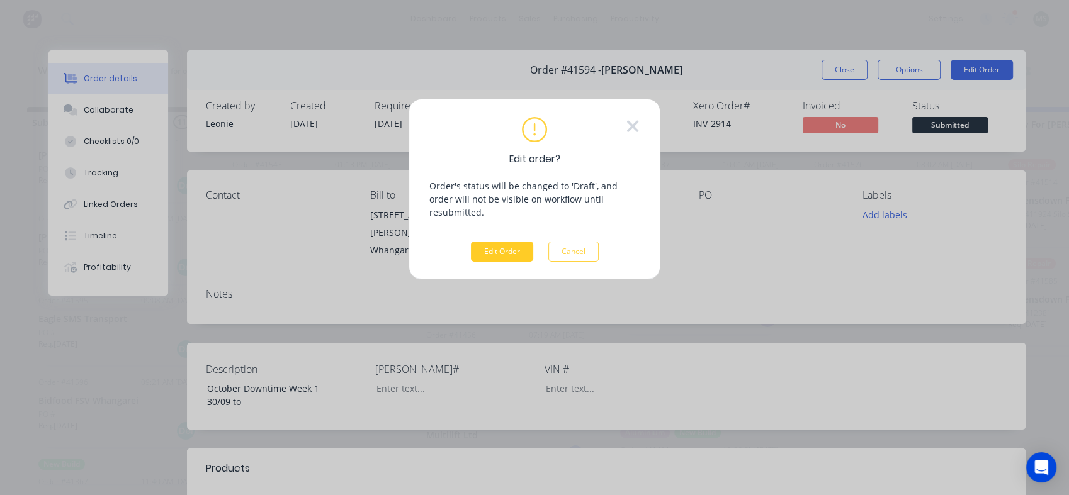
click at [486, 242] on button "Edit Order" at bounding box center [502, 252] width 62 height 20
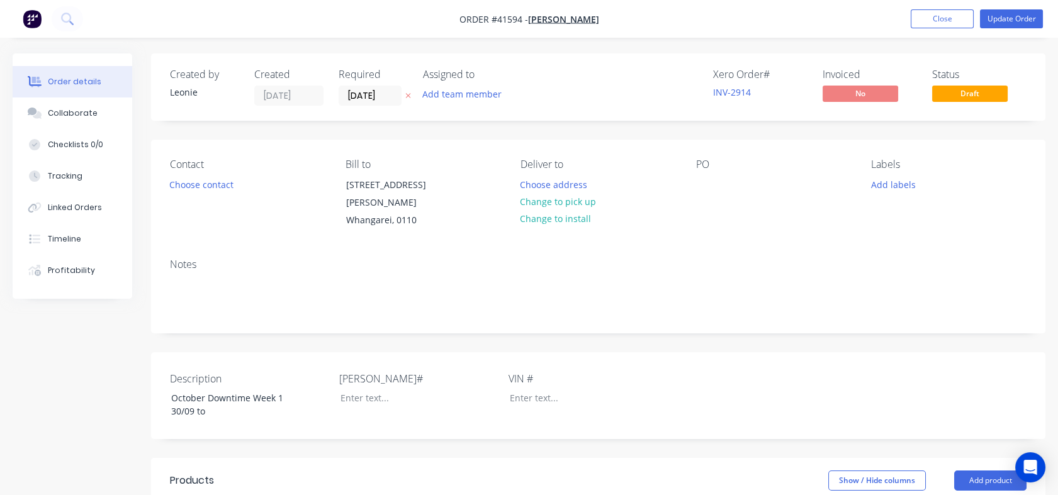
click at [702, 195] on div "PO" at bounding box center [773, 194] width 155 height 71
click at [703, 185] on div at bounding box center [706, 185] width 20 height 18
click at [730, 249] on div "Notes" at bounding box center [598, 291] width 894 height 84
click at [748, 184] on div "29/09 to" at bounding box center [723, 185] width 54 height 18
click at [742, 222] on div "Contact Choose contact [PERSON_NAME] to [STREET_ADDRESS][PERSON_NAME] Deliver t…" at bounding box center [598, 194] width 894 height 109
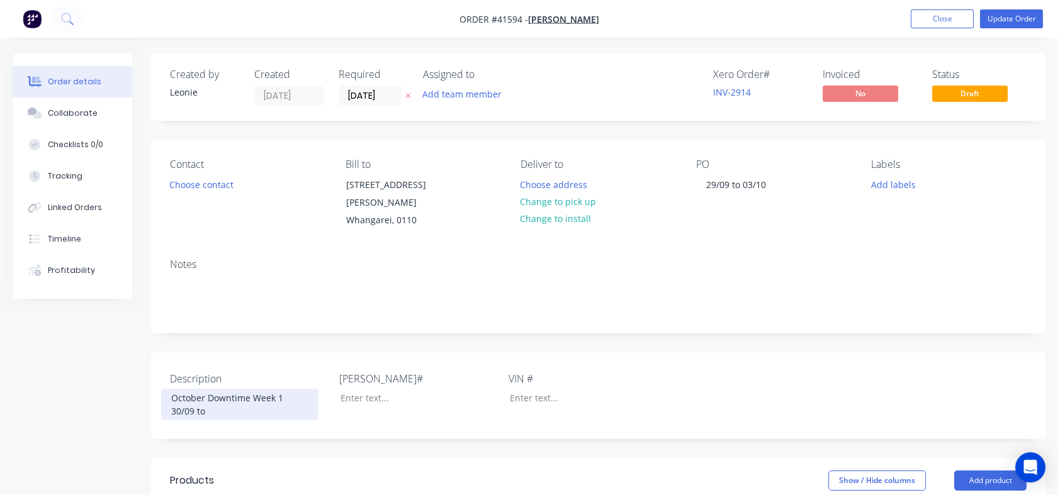
click at [291, 389] on div "October Downtime Week 1 30/09 to" at bounding box center [239, 404] width 157 height 31
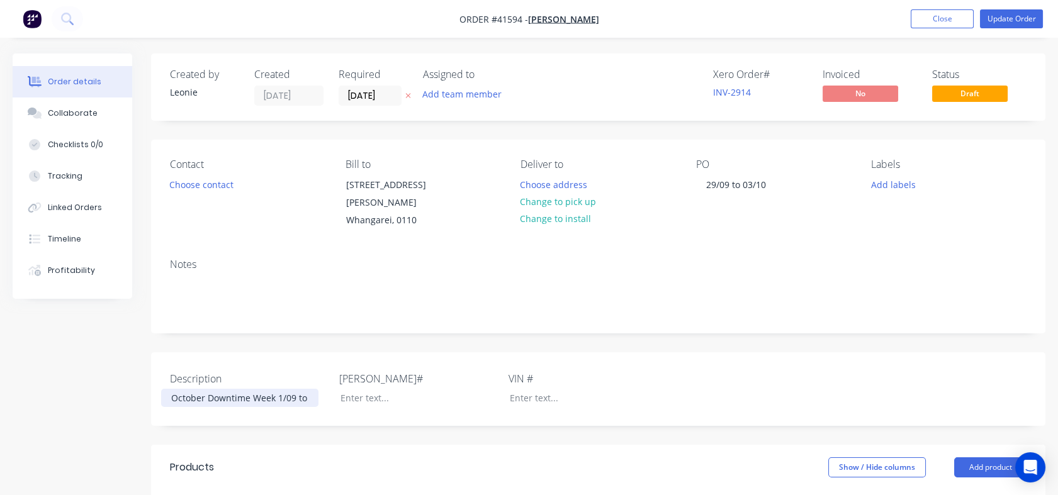
click at [306, 389] on div "October Downtime Week 1/09 to" at bounding box center [239, 398] width 157 height 18
click at [1005, 22] on button "Update Order" at bounding box center [1011, 18] width 63 height 19
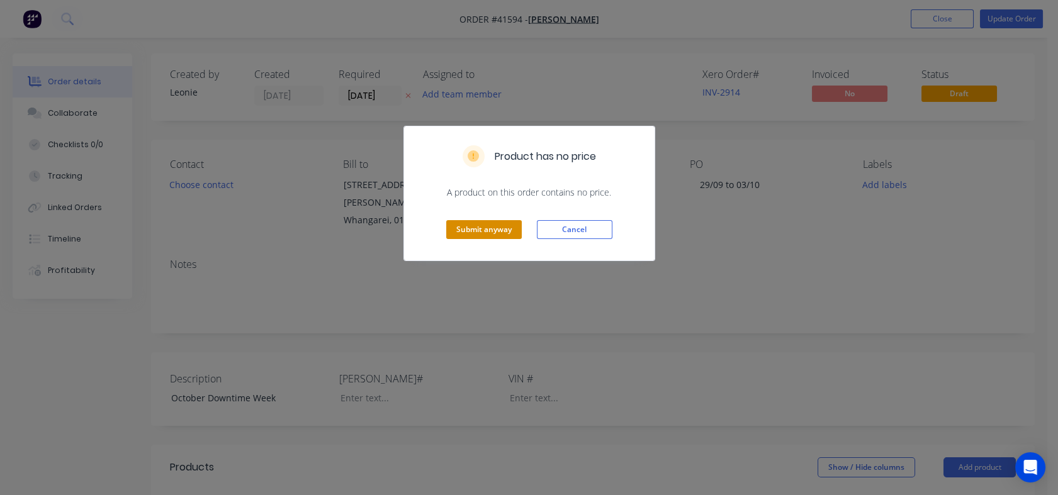
click at [477, 223] on button "Submit anyway" at bounding box center [484, 229] width 76 height 19
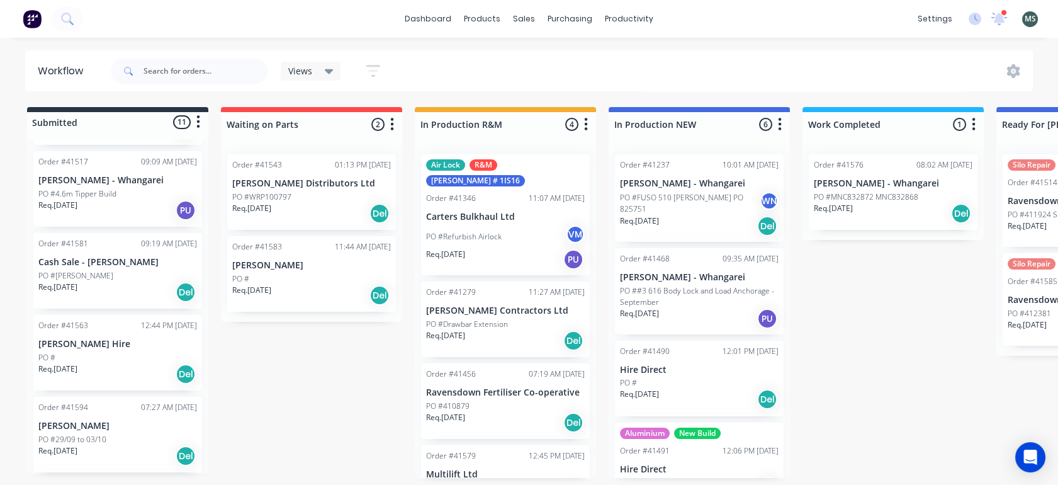
scroll to position [351, 0]
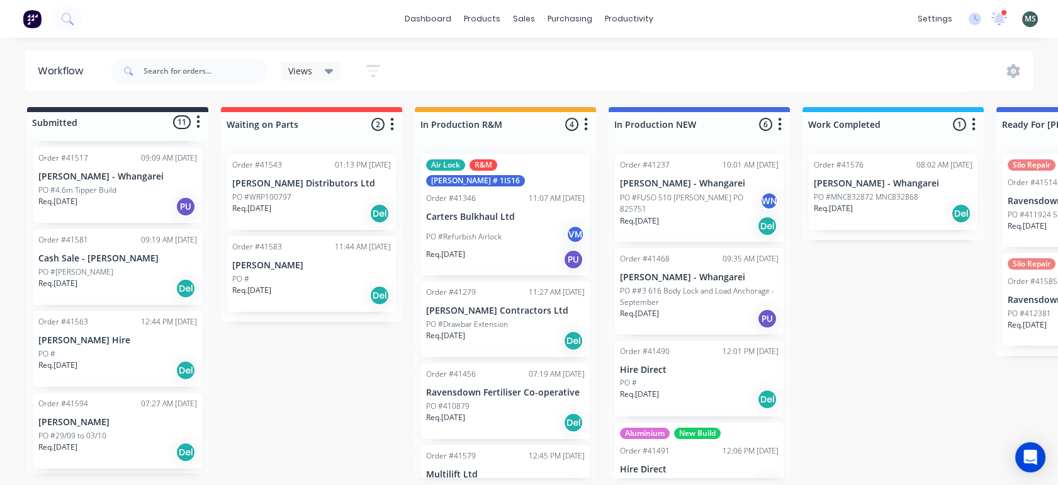
click at [70, 348] on div "PO #" at bounding box center [117, 353] width 159 height 11
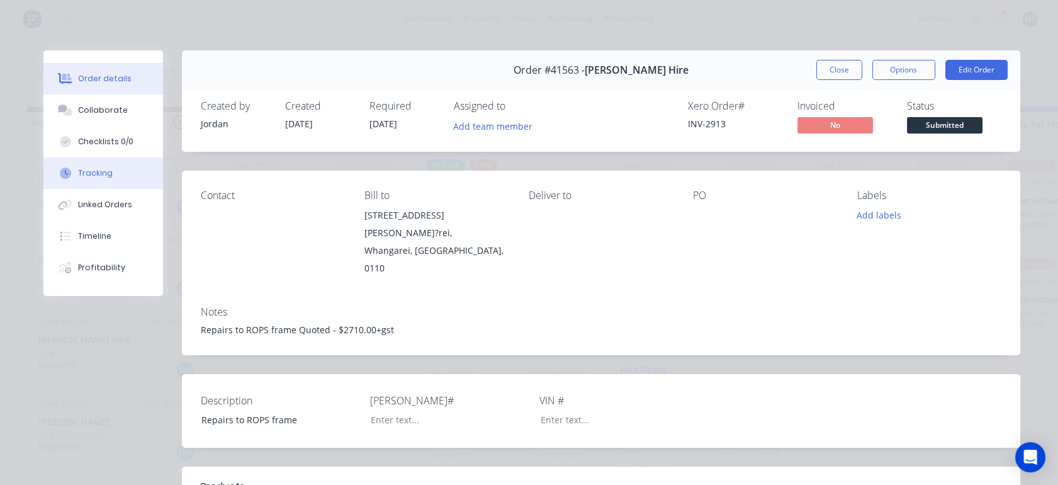
click at [83, 179] on button "Tracking" at bounding box center [103, 172] width 120 height 31
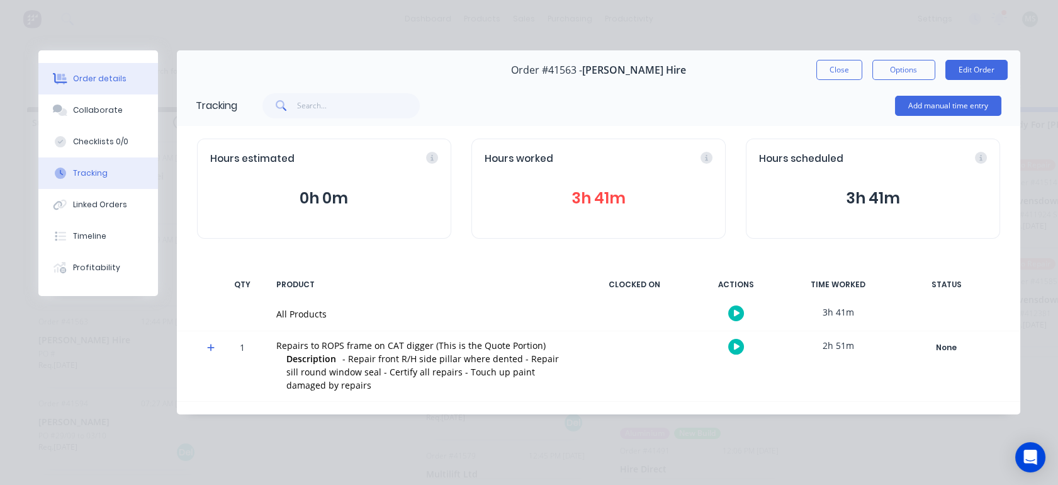
click at [90, 84] on div "Order details" at bounding box center [100, 78] width 54 height 11
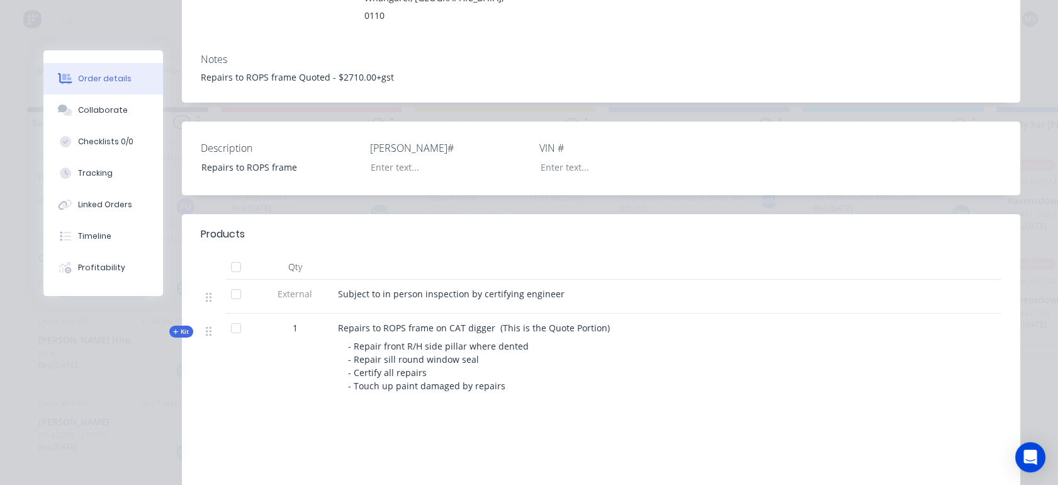
scroll to position [238, 0]
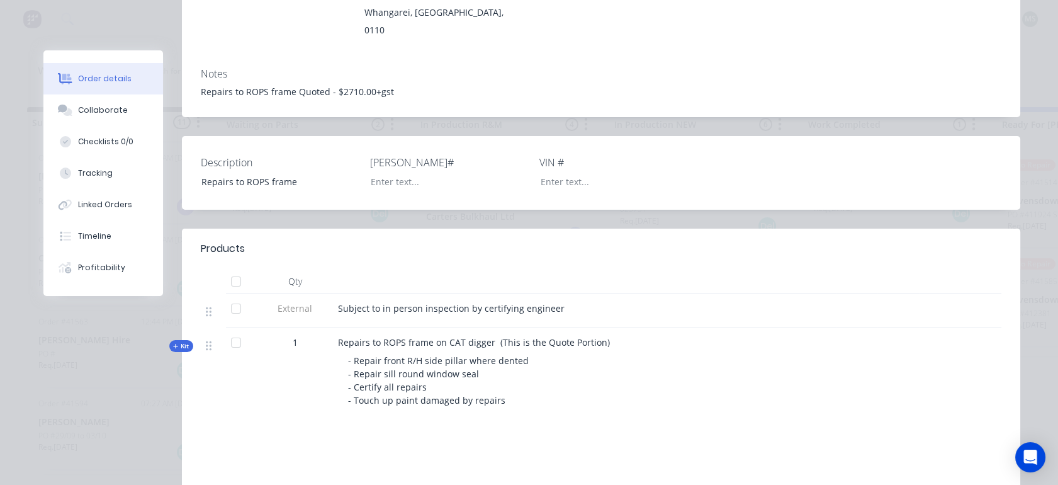
click at [178, 341] on span "Kit" at bounding box center [181, 345] width 16 height 9
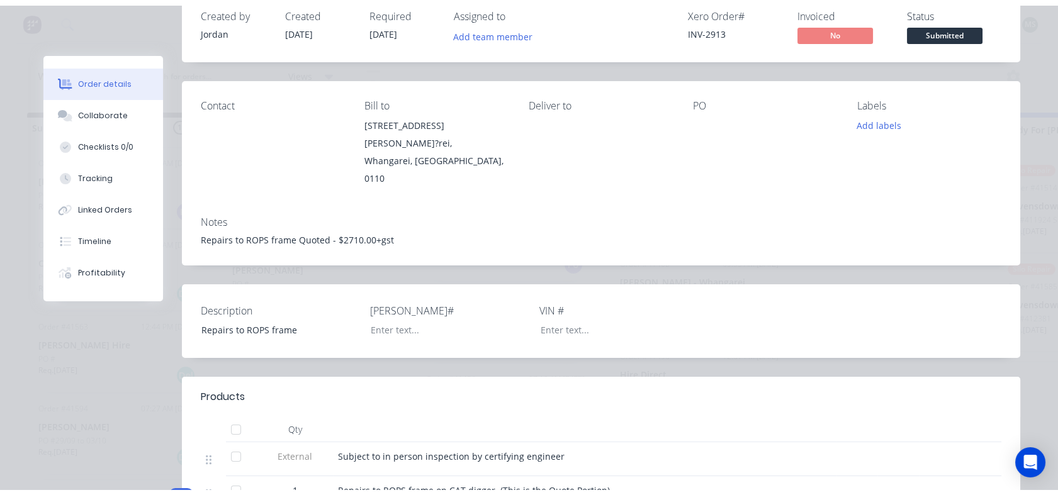
scroll to position [0, 0]
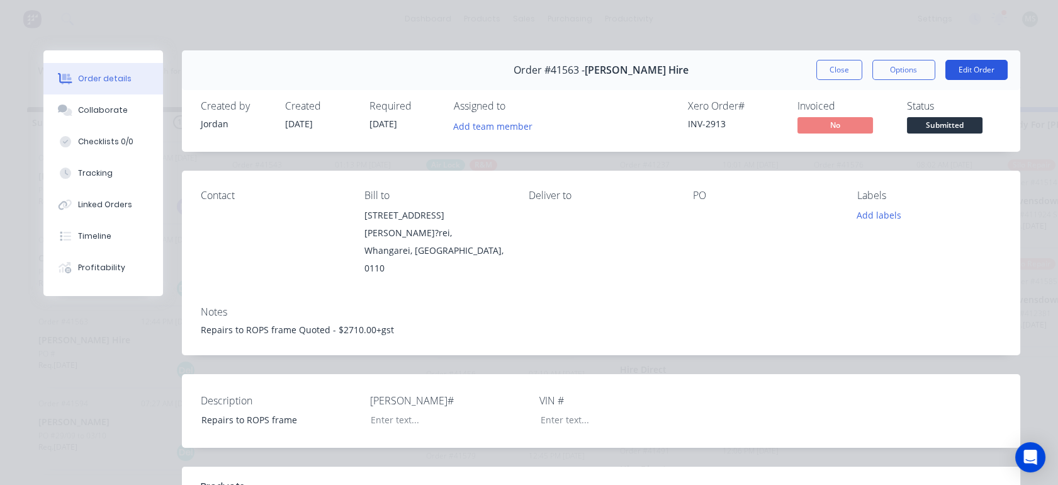
click at [967, 72] on button "Edit Order" at bounding box center [976, 70] width 62 height 20
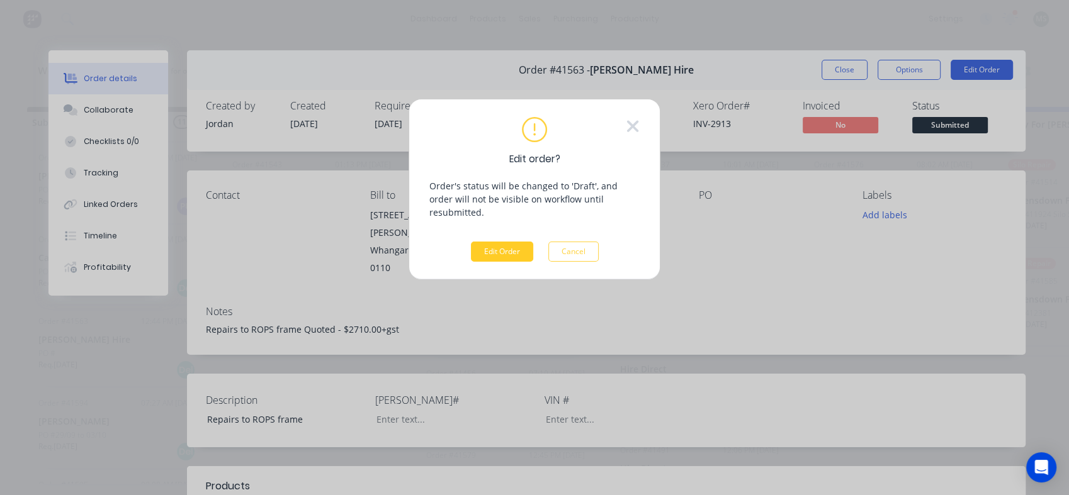
click at [500, 242] on button "Edit Order" at bounding box center [502, 252] width 62 height 20
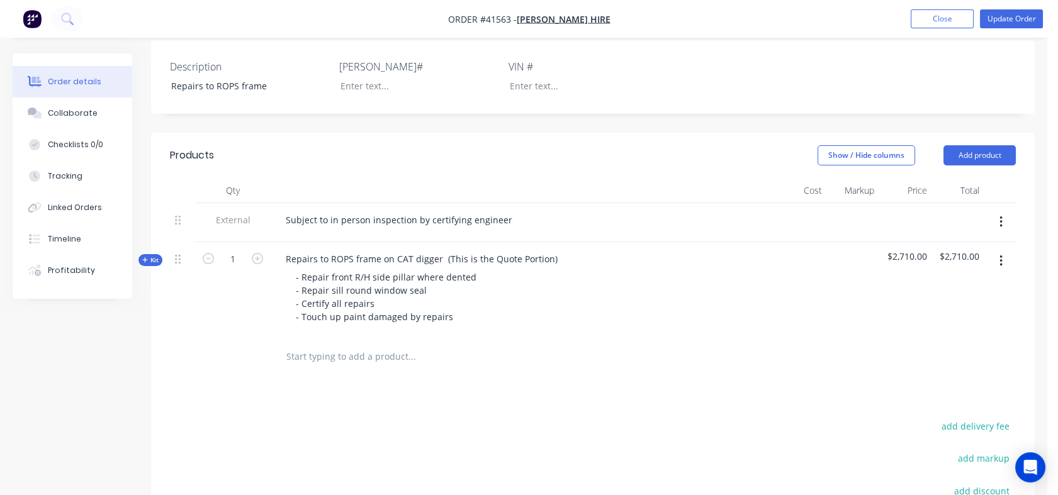
scroll to position [359, 0]
click at [157, 256] on button "Kit" at bounding box center [150, 262] width 24 height 12
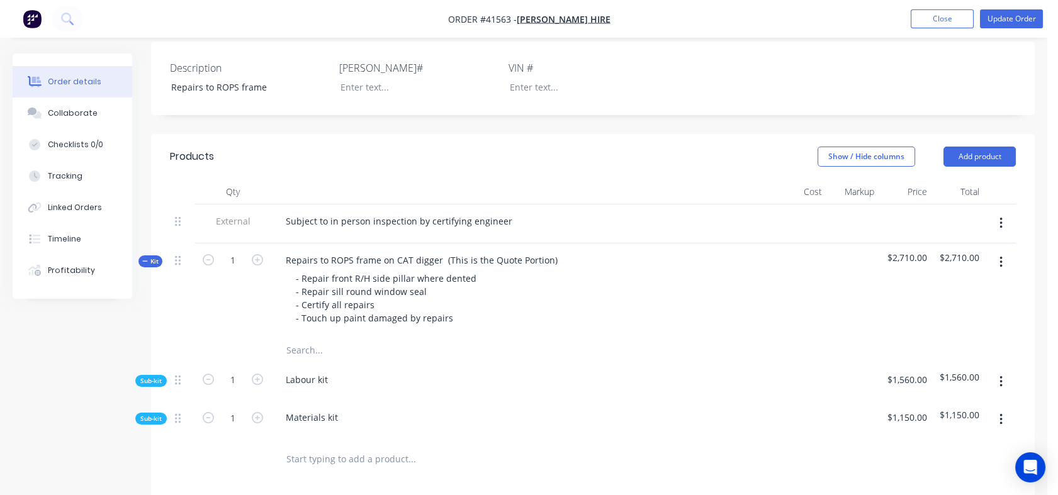
click at [153, 376] on span "Sub-kit" at bounding box center [150, 380] width 21 height 9
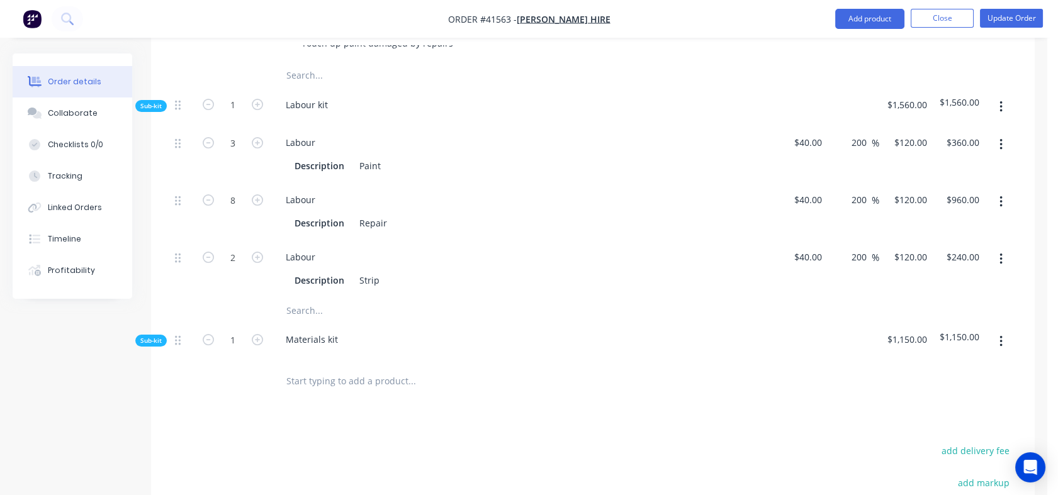
scroll to position [651, 0]
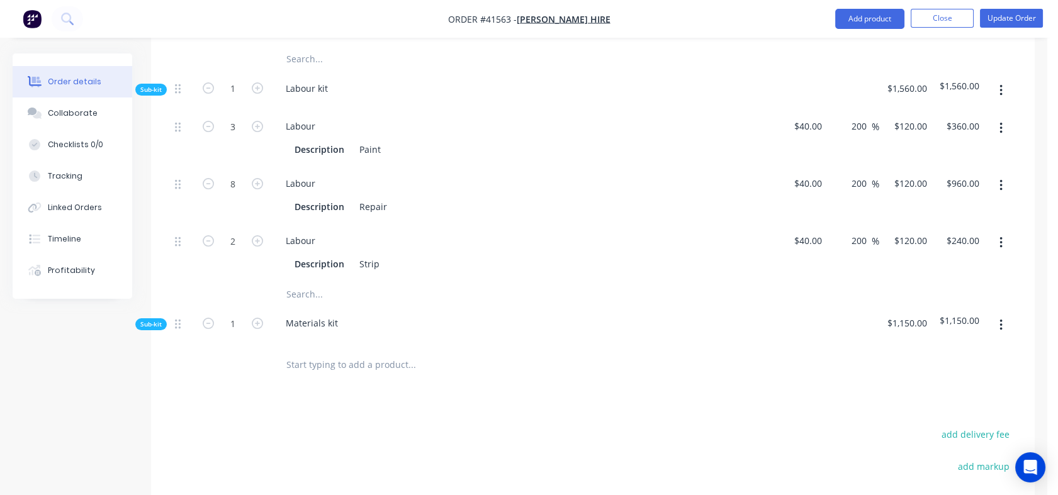
click at [159, 85] on span "Sub-kit" at bounding box center [150, 89] width 21 height 9
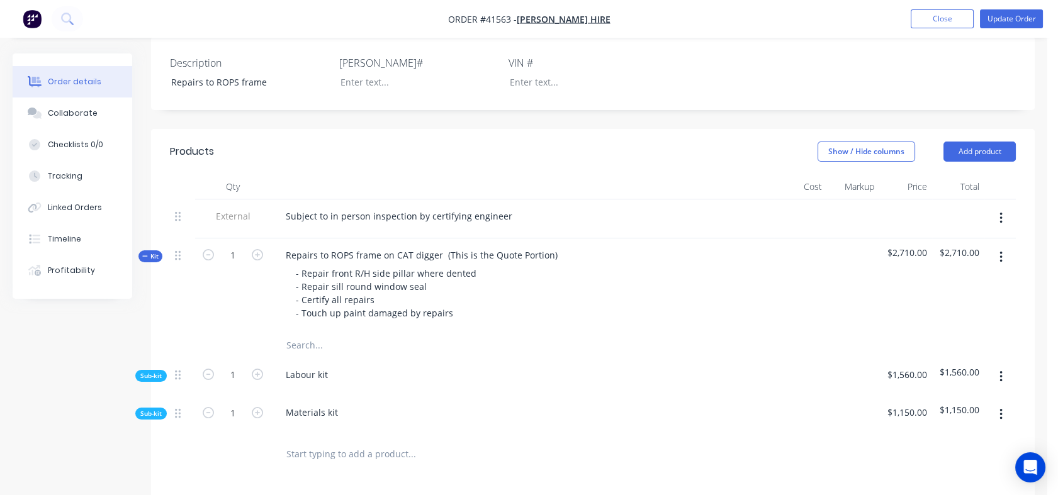
scroll to position [371, 0]
